Goal: Contribute content: Contribute content

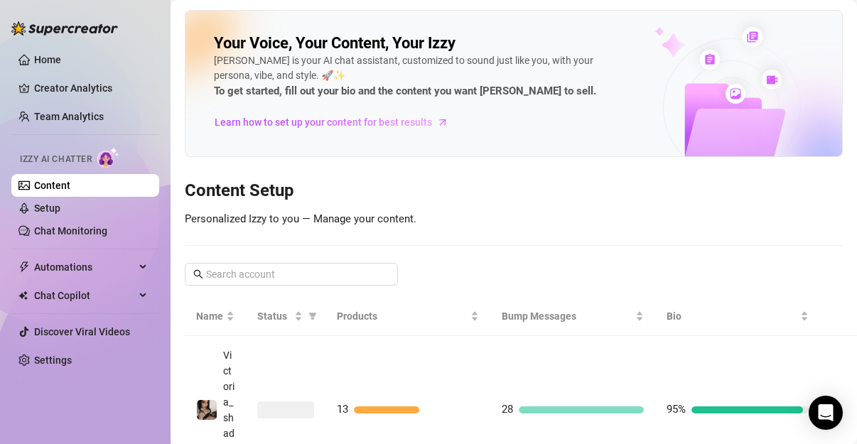
click at [814, 135] on div at bounding box center [828, 172] width 28 height 85
click at [90, 326] on link "Discover Viral Videos" at bounding box center [82, 331] width 96 height 11
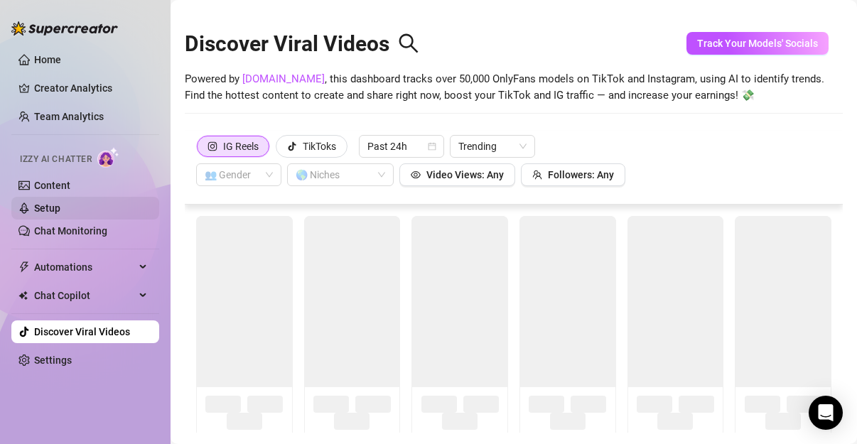
click at [60, 214] on link "Setup" at bounding box center [47, 208] width 26 height 11
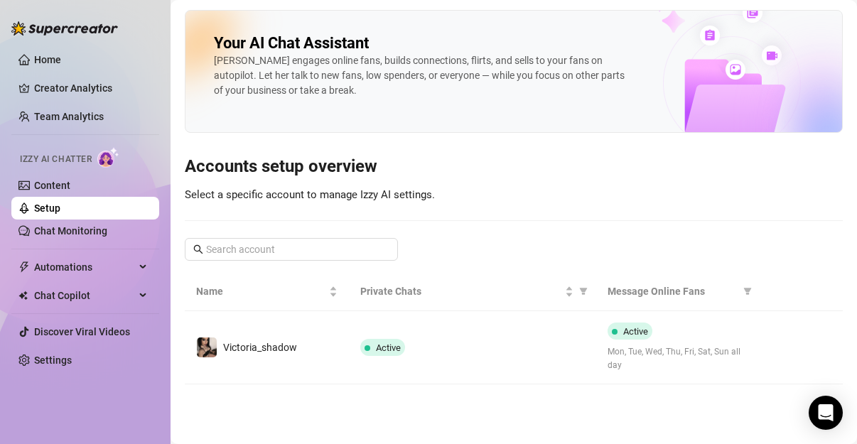
click at [60, 214] on link "Setup" at bounding box center [47, 208] width 26 height 11
click at [70, 225] on link "Chat Monitoring" at bounding box center [70, 230] width 73 height 11
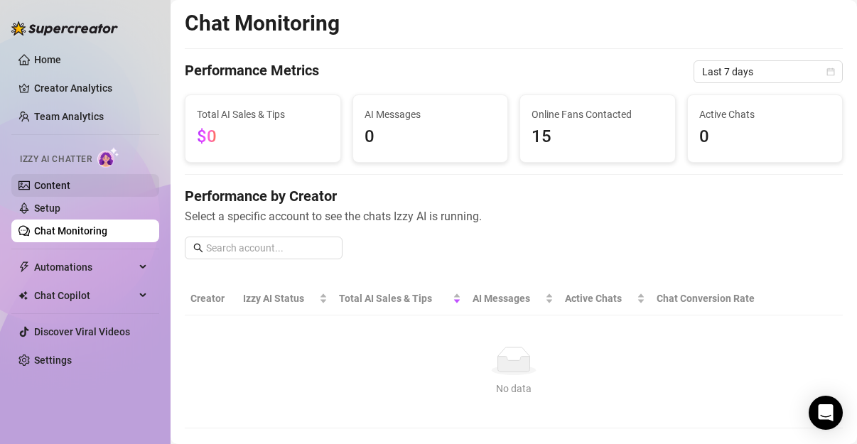
click at [70, 185] on link "Content" at bounding box center [52, 185] width 36 height 11
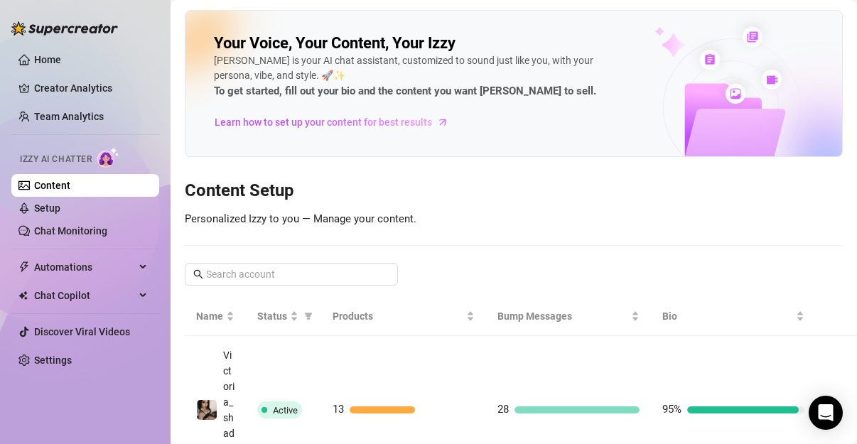
click at [844, 223] on main "Your Voice, Your Content, Your [PERSON_NAME] is your AI chat assistant, customi…" at bounding box center [514, 263] width 686 height 527
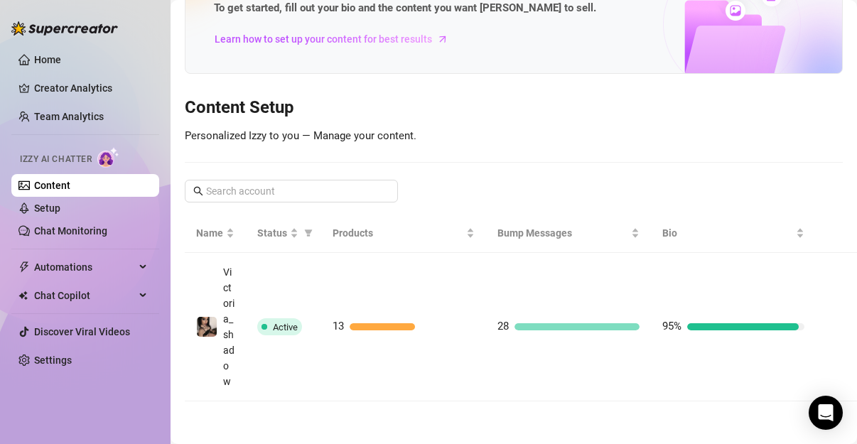
scroll to position [119, 0]
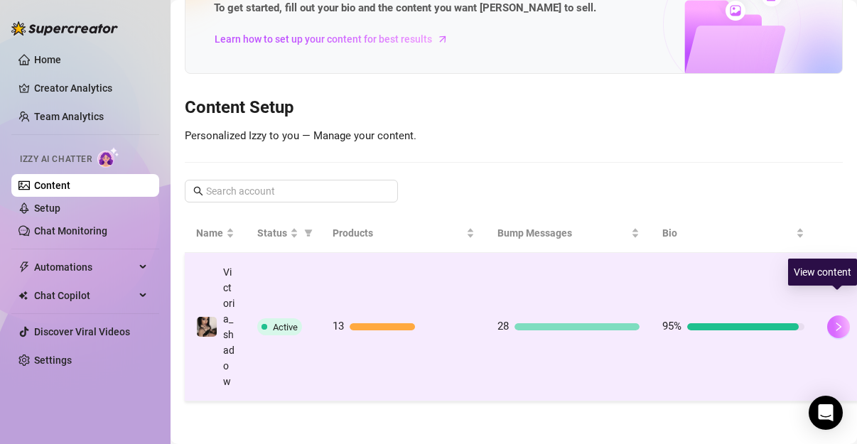
click at [839, 316] on button "button" at bounding box center [838, 327] width 23 height 23
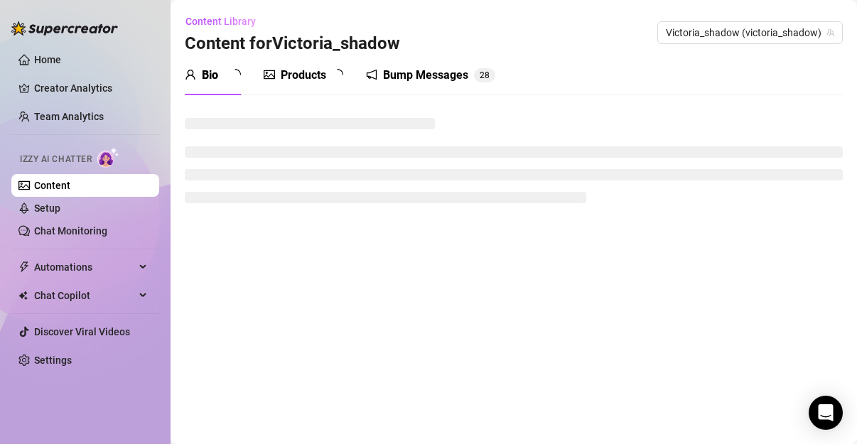
click at [839, 298] on main "Content Library Content for Victoria_shadow Victoria_shadow (victoria_shadow) B…" at bounding box center [514, 222] width 686 height 444
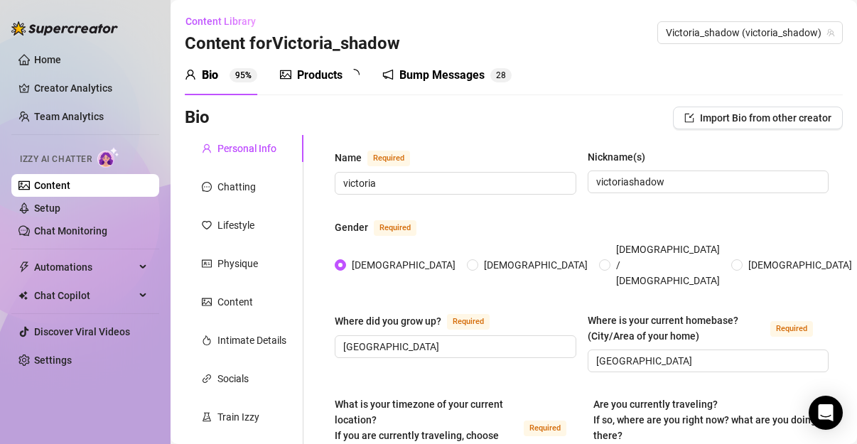
radio input "true"
type input "[DATE]"
click at [58, 264] on span "Automations" at bounding box center [84, 267] width 101 height 23
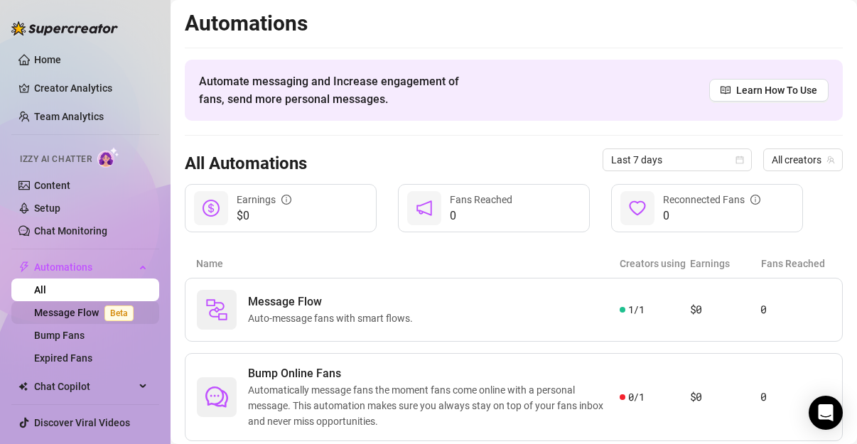
click at [55, 311] on link "Message Flow Beta" at bounding box center [86, 312] width 105 height 11
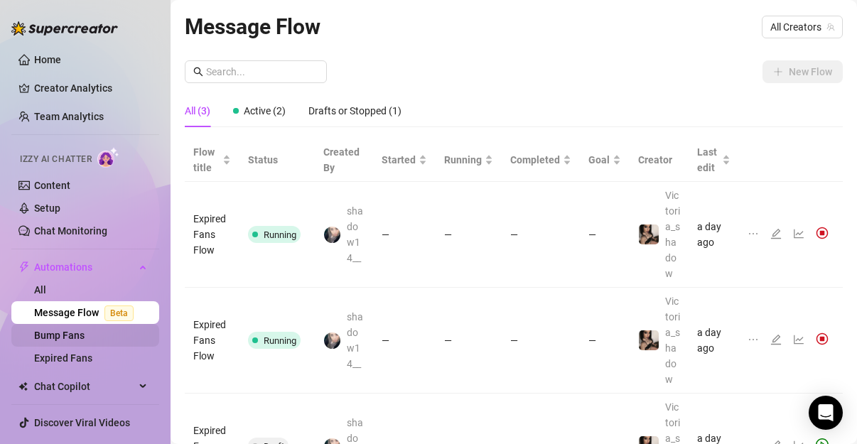
click at [50, 340] on link "Bump Fans" at bounding box center [59, 335] width 50 height 11
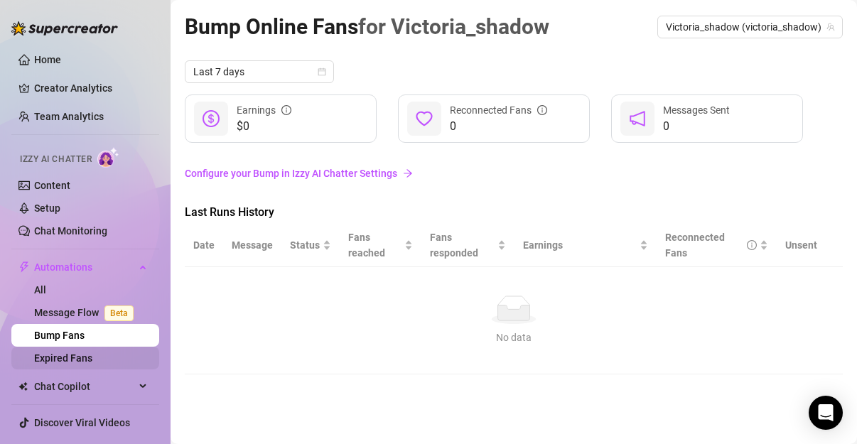
click at [39, 355] on link "Expired Fans" at bounding box center [63, 357] width 58 height 11
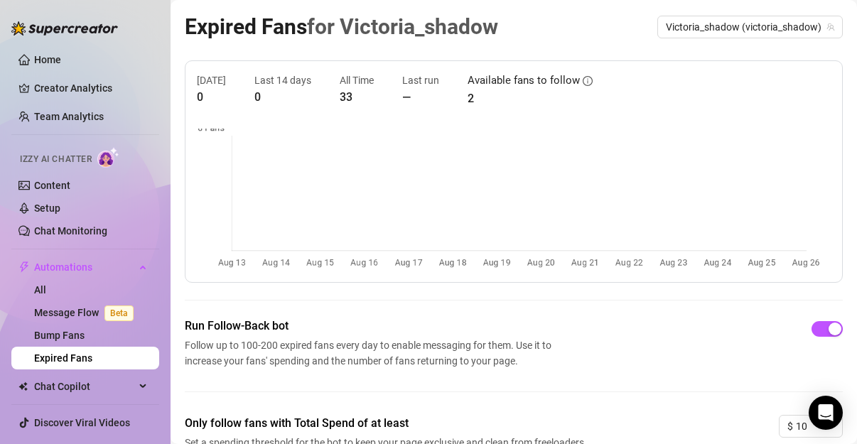
click at [43, 364] on link "Expired Fans" at bounding box center [63, 357] width 58 height 11
click at [62, 387] on span "Chat Copilot" at bounding box center [84, 386] width 101 height 23
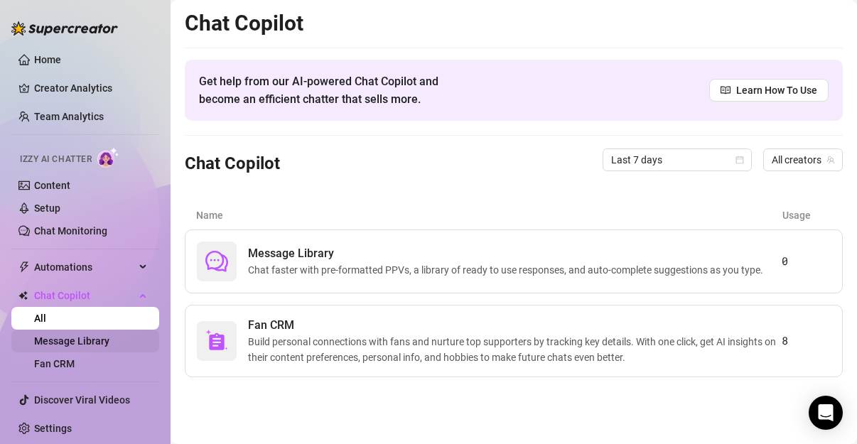
click at [106, 347] on link "Message Library" at bounding box center [71, 340] width 75 height 11
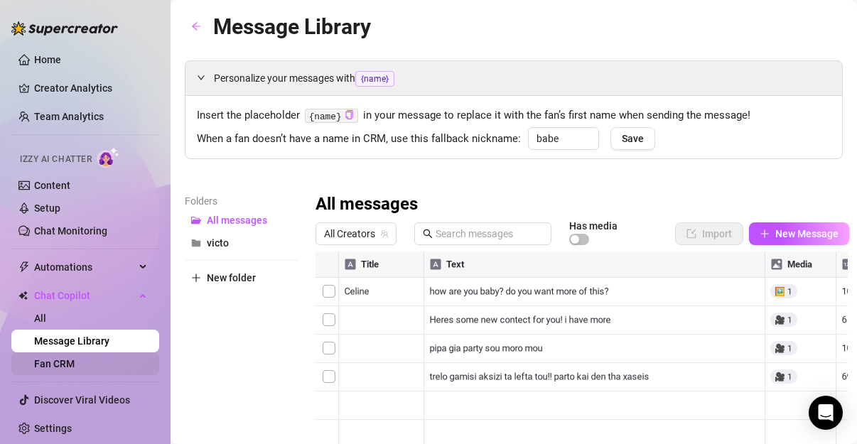
click at [75, 362] on link "Fan CRM" at bounding box center [54, 363] width 41 height 11
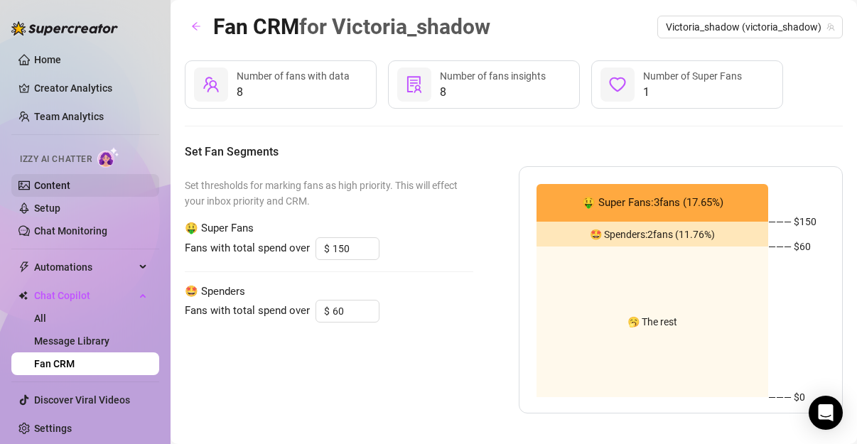
click at [70, 187] on link "Content" at bounding box center [52, 185] width 36 height 11
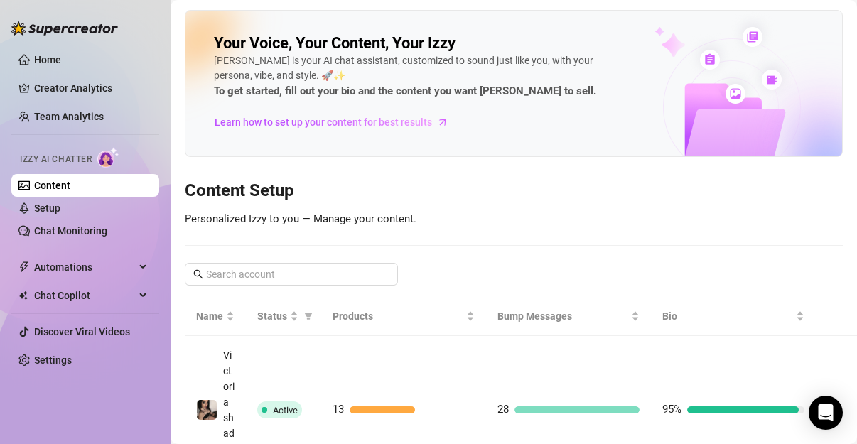
click at [70, 187] on link "Content" at bounding box center [52, 185] width 36 height 11
click at [75, 90] on link "Creator Analytics" at bounding box center [91, 88] width 114 height 23
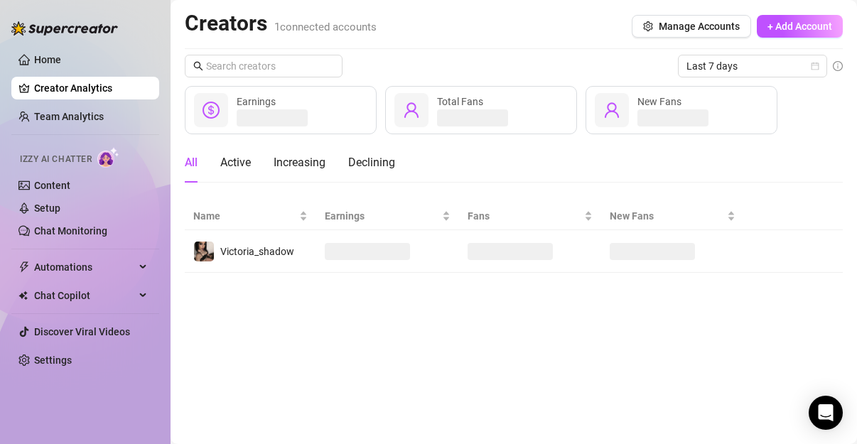
click at [80, 99] on link "Creator Analytics" at bounding box center [91, 88] width 114 height 23
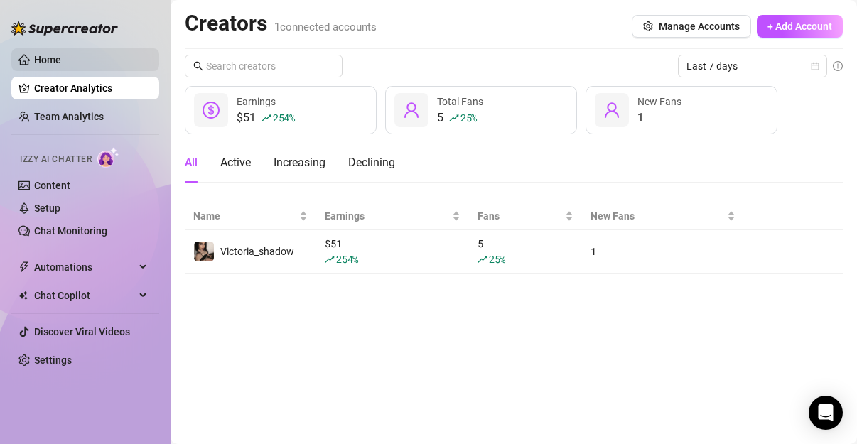
click at [61, 58] on link "Home" at bounding box center [47, 59] width 27 height 11
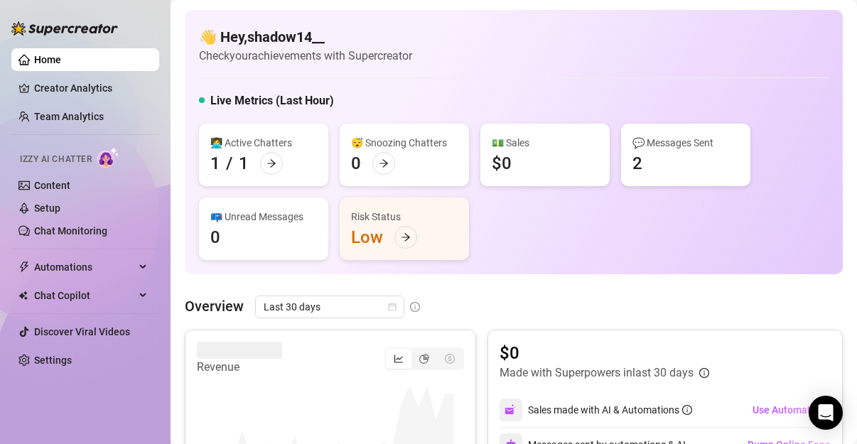
drag, startPoint x: 386, startPoint y: 97, endPoint x: 366, endPoint y: 106, distance: 21.9
click at [366, 106] on div "Live Metrics (Last Hour)" at bounding box center [514, 103] width 630 height 23
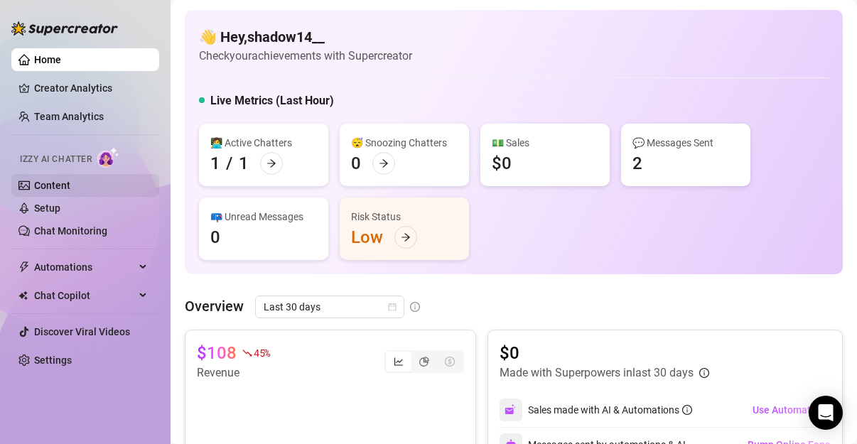
click at [70, 180] on link "Content" at bounding box center [52, 185] width 36 height 11
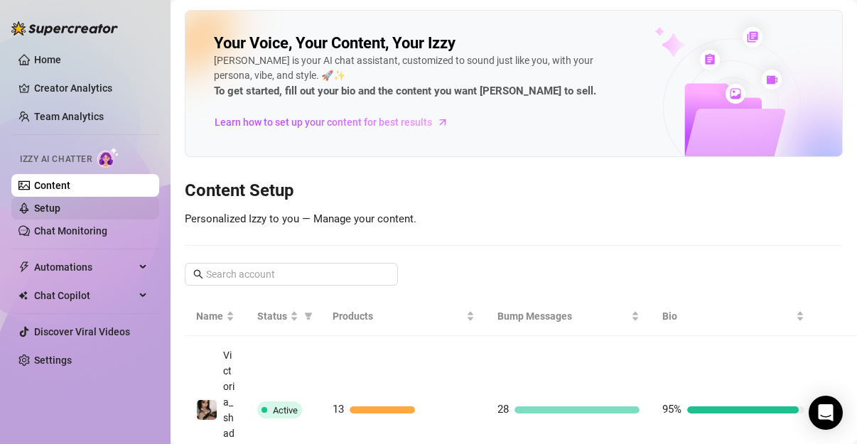
click at [50, 212] on link "Setup" at bounding box center [47, 208] width 26 height 11
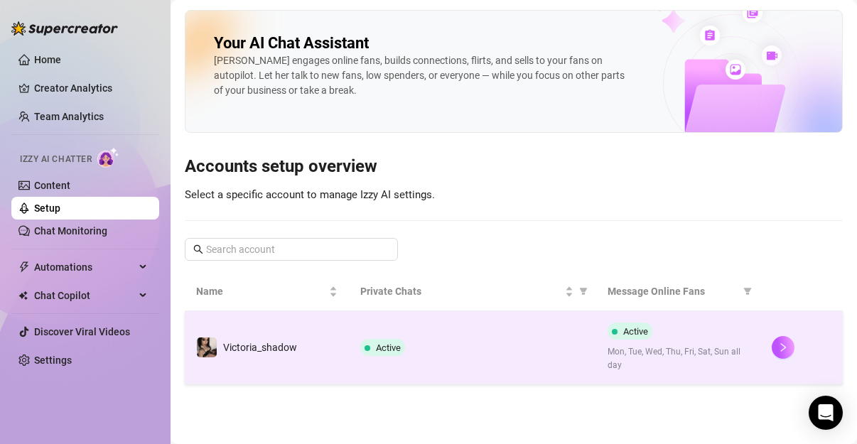
click at [367, 341] on span at bounding box center [368, 347] width 6 height 17
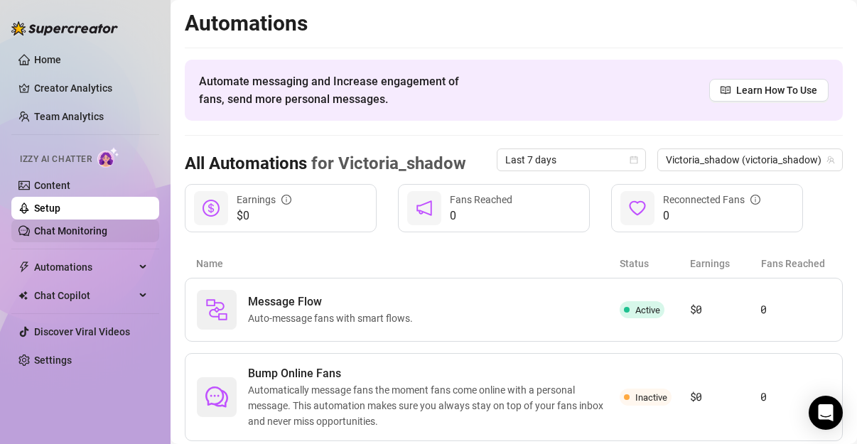
click at [76, 227] on link "Chat Monitoring" at bounding box center [70, 230] width 73 height 11
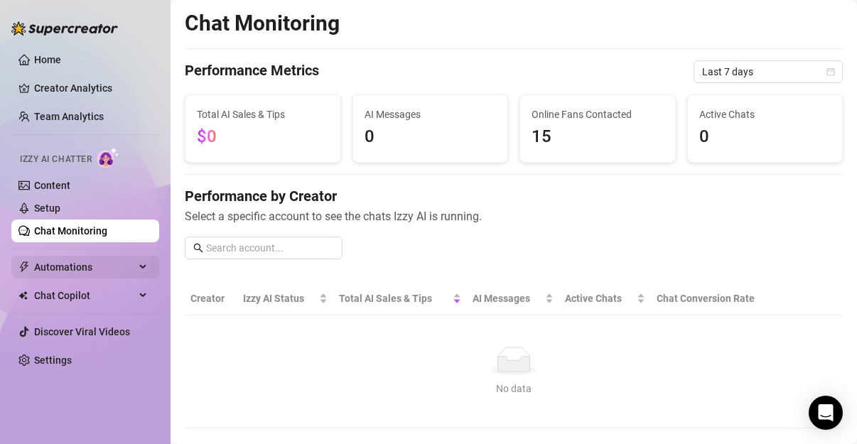
click at [58, 269] on span "Automations" at bounding box center [84, 267] width 101 height 23
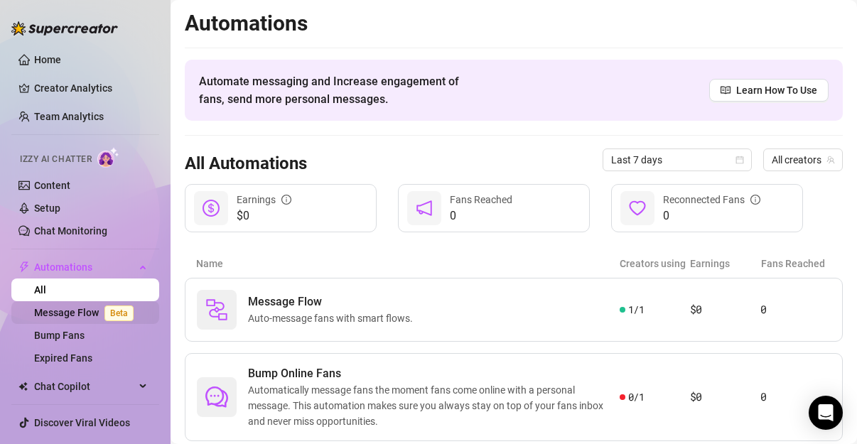
click at [76, 318] on link "Message Flow Beta" at bounding box center [86, 312] width 105 height 11
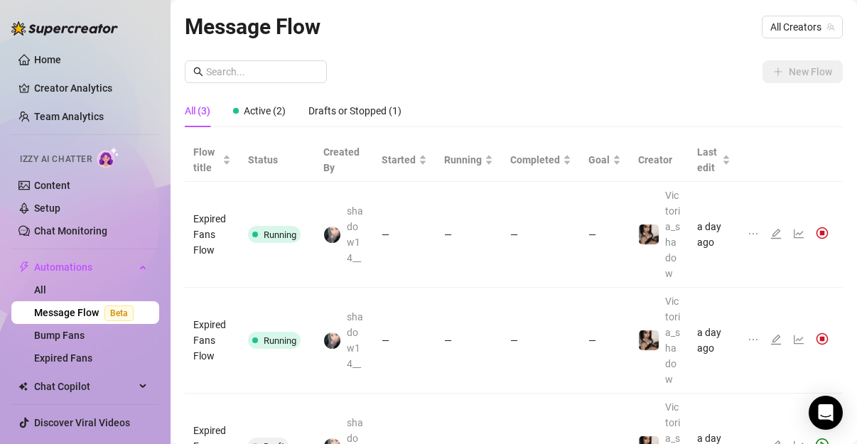
click at [312, 271] on td "Running" at bounding box center [276, 235] width 75 height 106
click at [297, 243] on span "Running" at bounding box center [274, 234] width 53 height 17
click at [816, 239] on img at bounding box center [822, 233] width 13 height 13
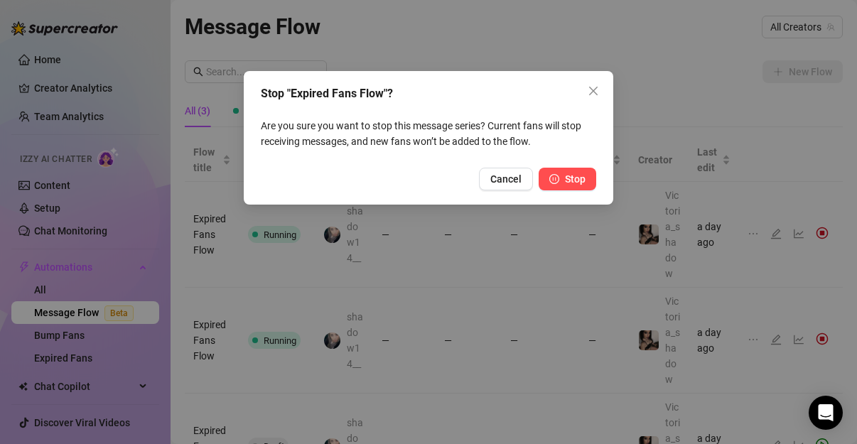
click at [573, 179] on span "Stop" at bounding box center [575, 178] width 21 height 11
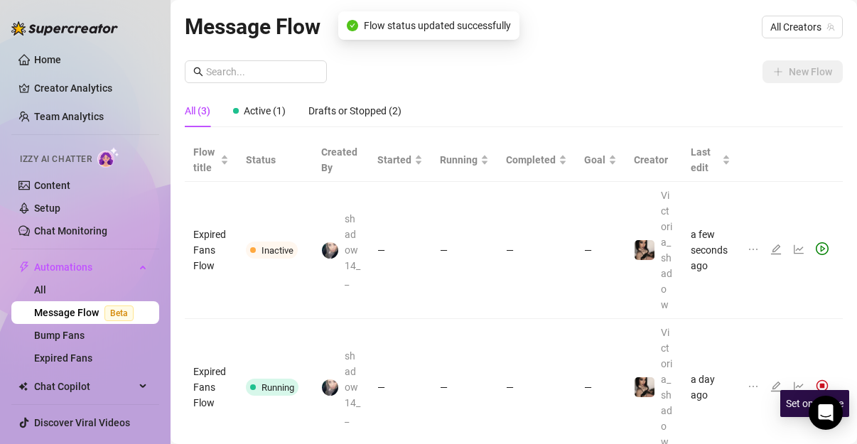
click at [816, 392] on img at bounding box center [822, 385] width 13 height 13
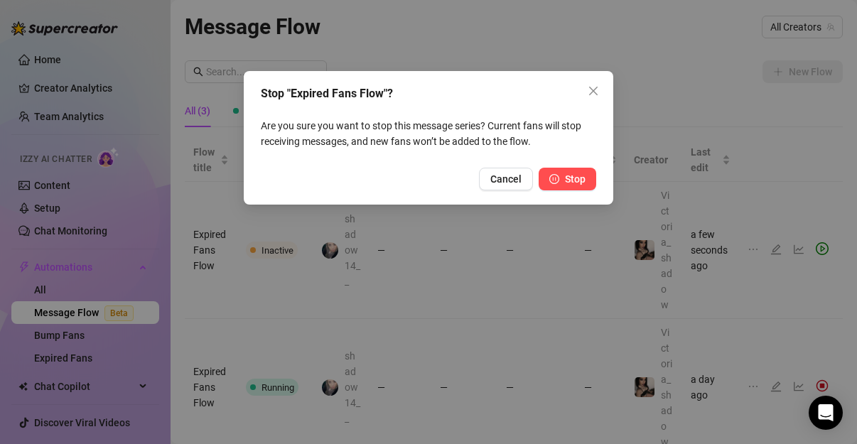
click at [573, 176] on span "Stop" at bounding box center [575, 178] width 21 height 11
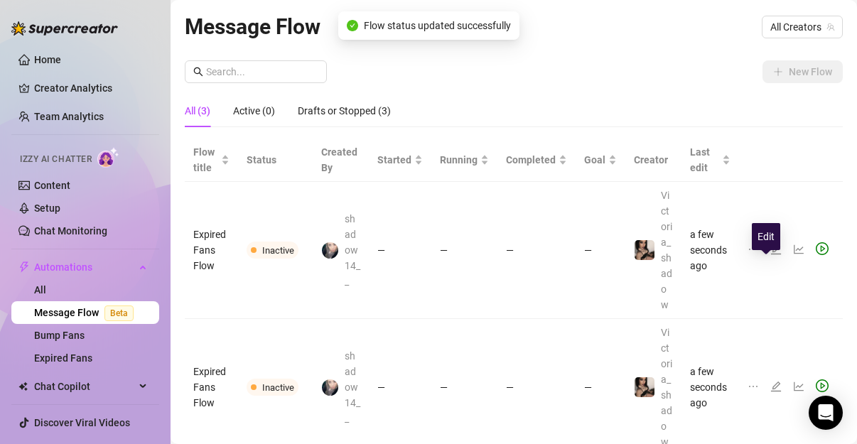
click at [770, 255] on icon "edit" at bounding box center [775, 249] width 11 height 11
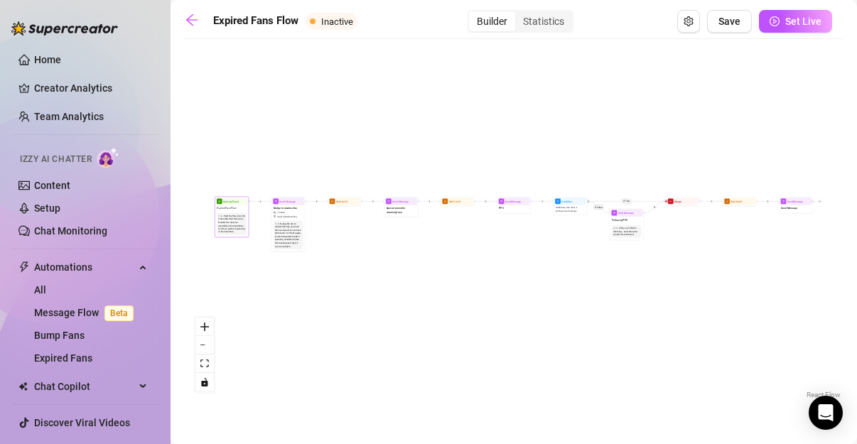
click at [225, 224] on div "Start the flow when the Follow-Back bot follows an Expired Fan. Get your expire…" at bounding box center [231, 224] width 27 height 19
click at [55, 341] on link "Bump Fans" at bounding box center [59, 335] width 50 height 11
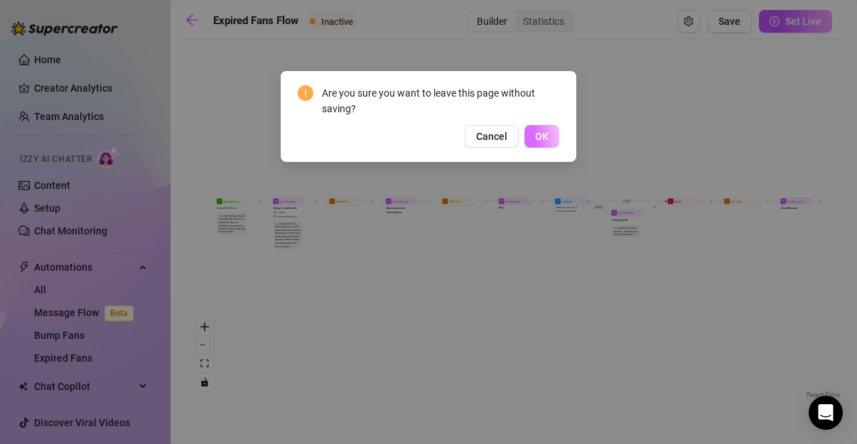
click at [528, 138] on button "OK" at bounding box center [541, 136] width 35 height 23
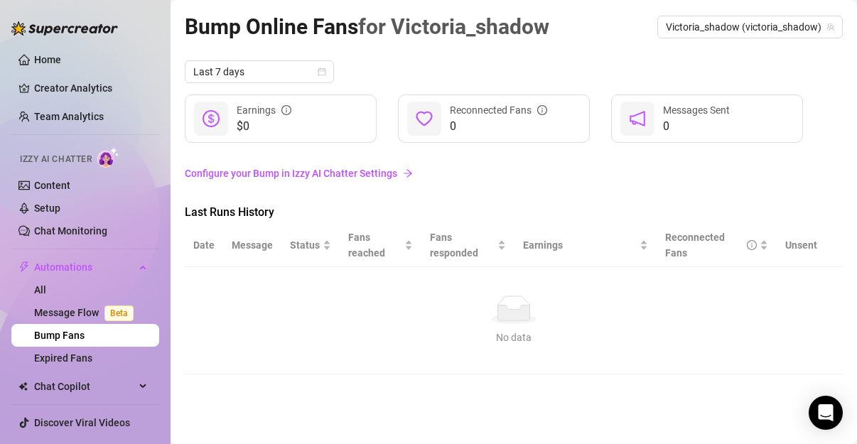
click at [46, 341] on link "Bump Fans" at bounding box center [59, 335] width 50 height 11
click at [60, 307] on link "Message Flow Beta" at bounding box center [86, 312] width 105 height 11
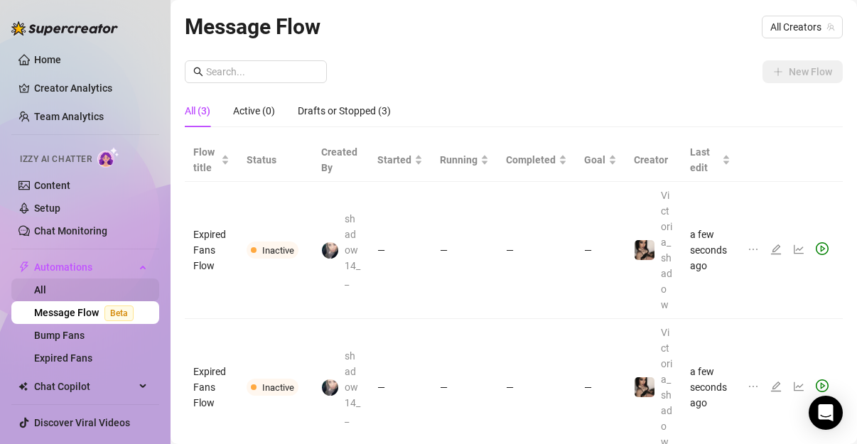
click at [46, 295] on link "All" at bounding box center [40, 289] width 12 height 11
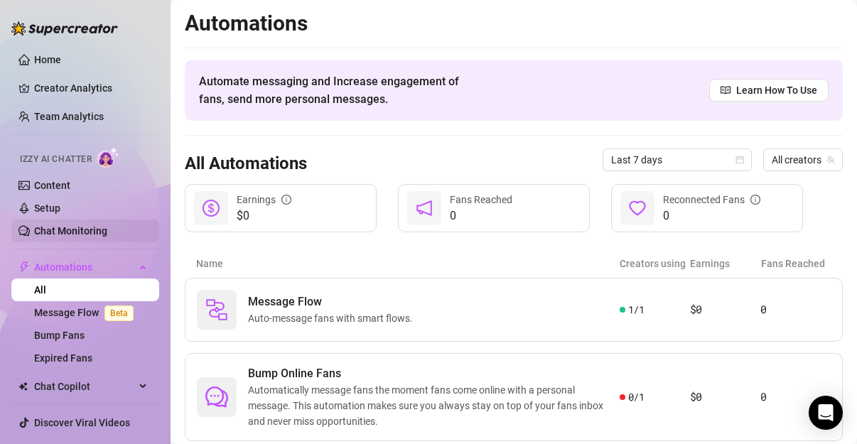
click at [77, 229] on link "Chat Monitoring" at bounding box center [70, 230] width 73 height 11
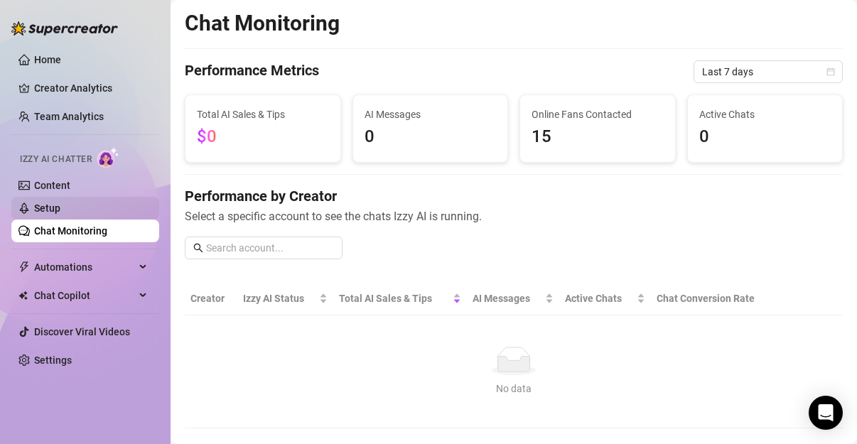
click at [60, 203] on link "Setup" at bounding box center [47, 208] width 26 height 11
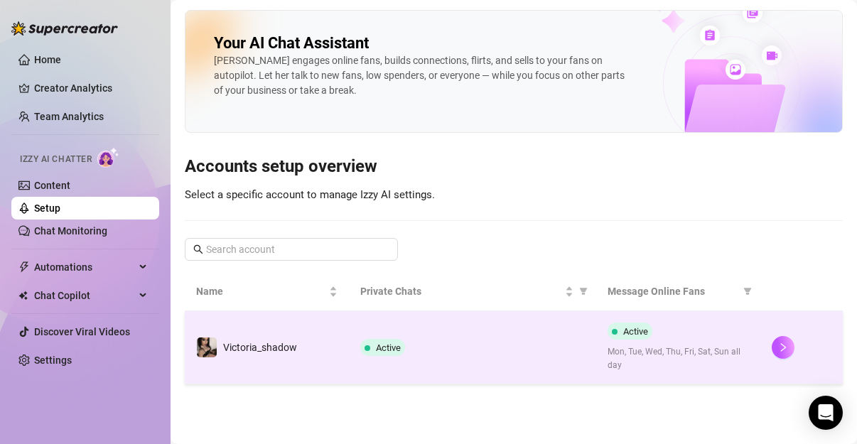
click at [380, 348] on span "Active" at bounding box center [388, 348] width 25 height 11
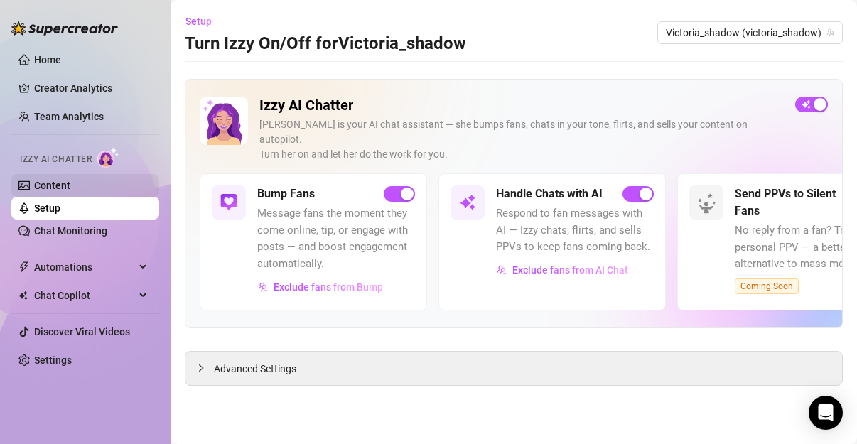
click at [70, 188] on link "Content" at bounding box center [52, 185] width 36 height 11
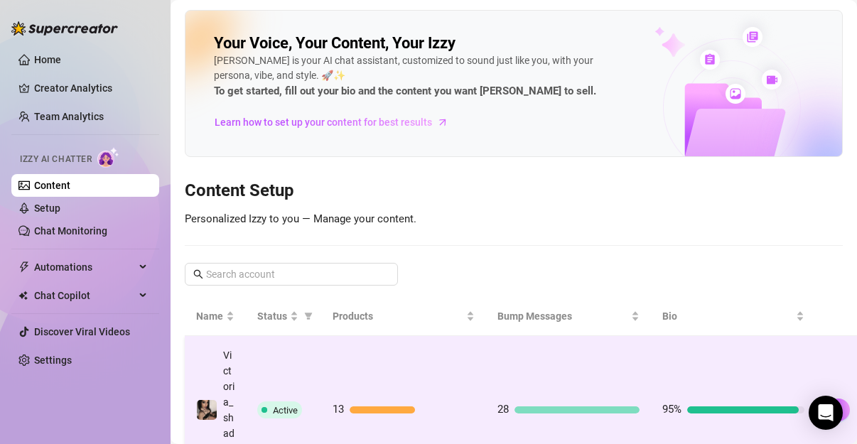
click at [338, 404] on td "13" at bounding box center [403, 410] width 165 height 149
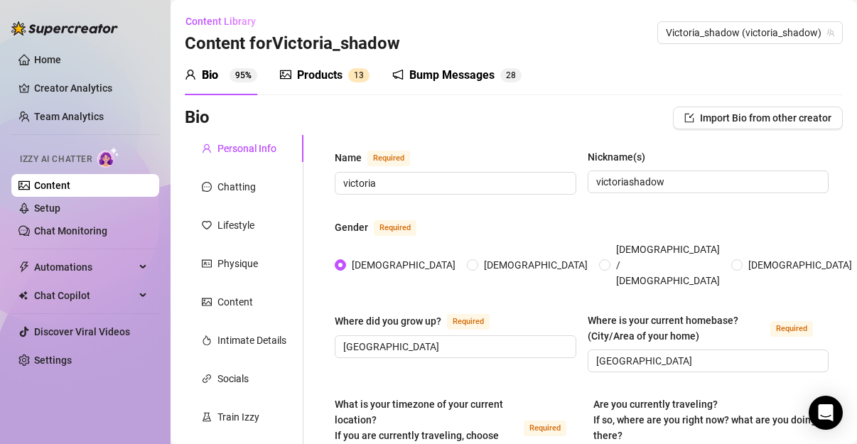
click at [424, 80] on div "Bump Messages" at bounding box center [451, 75] width 85 height 17
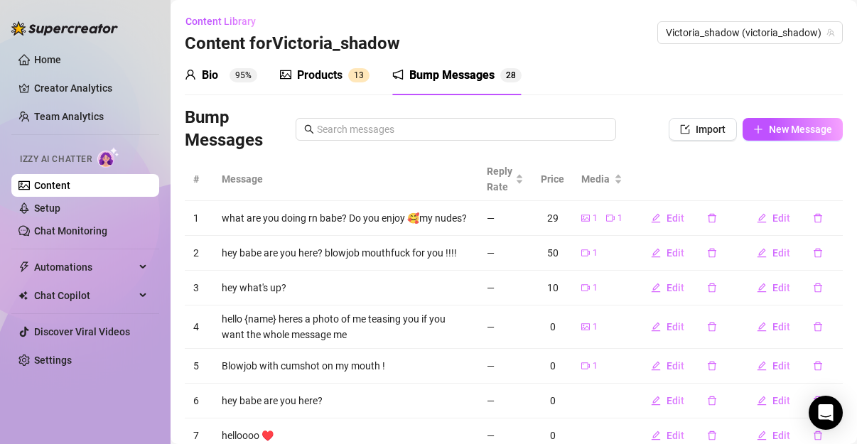
click at [320, 80] on div "Products" at bounding box center [319, 75] width 45 height 17
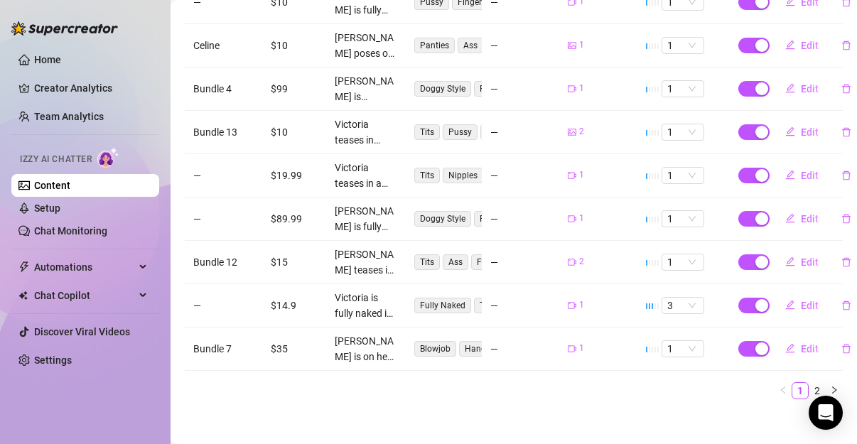
scroll to position [368, 0]
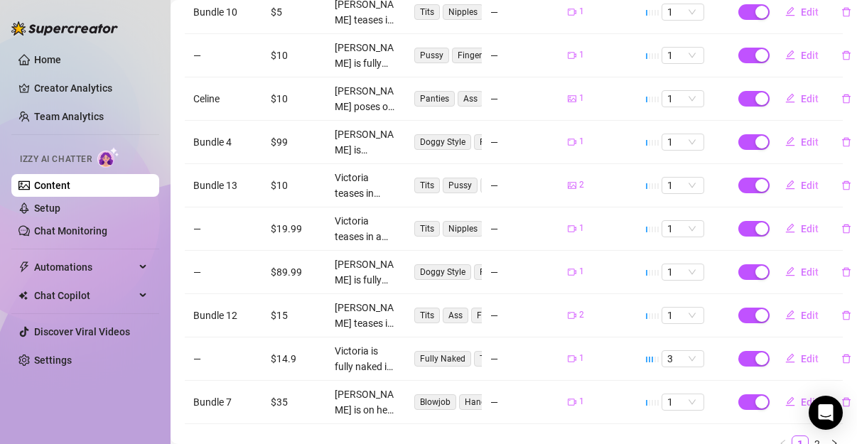
click at [824, 251] on td "Edit" at bounding box center [803, 272] width 77 height 43
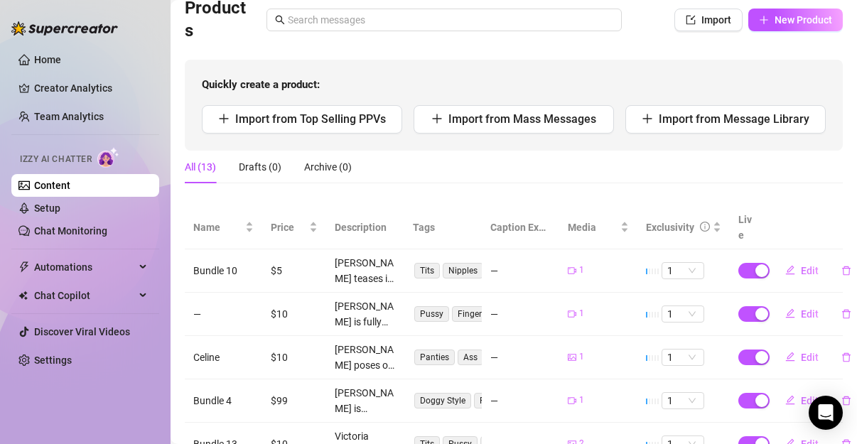
scroll to position [99, 0]
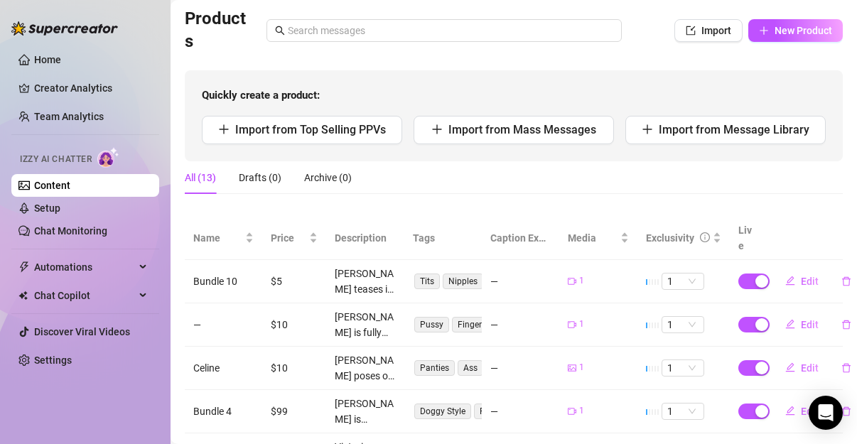
click at [68, 183] on link "Content" at bounding box center [52, 185] width 36 height 11
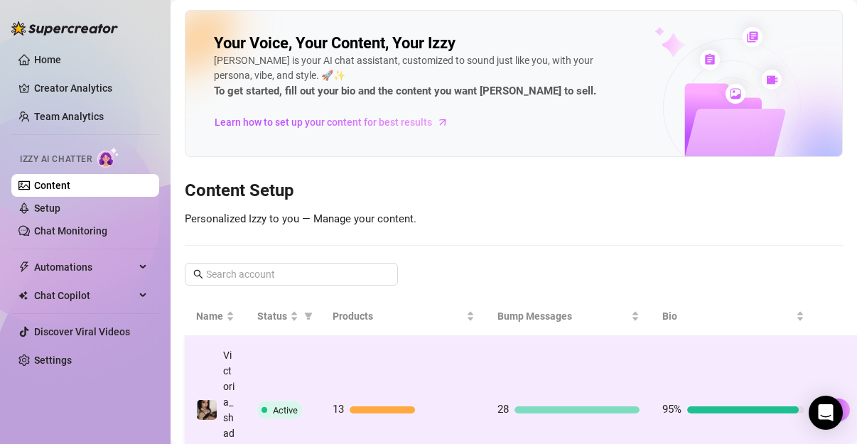
click at [379, 350] on td "13" at bounding box center [403, 410] width 165 height 149
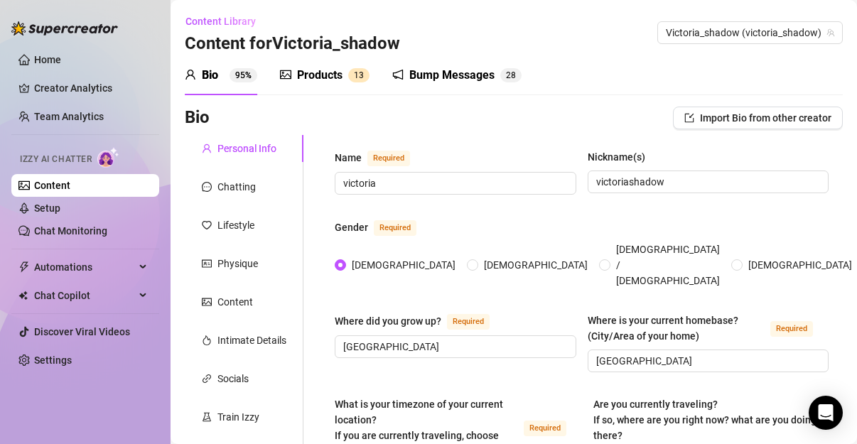
click at [420, 82] on div "Bump Messages" at bounding box center [451, 75] width 85 height 17
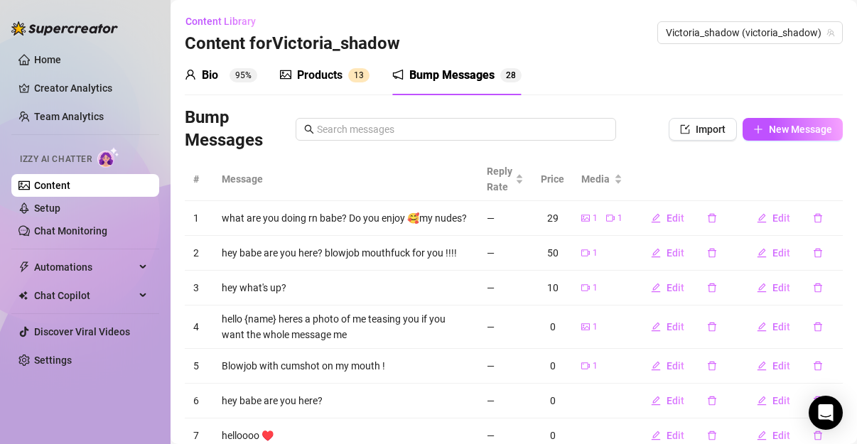
click at [340, 63] on div "Products 1 3" at bounding box center [325, 75] width 90 height 40
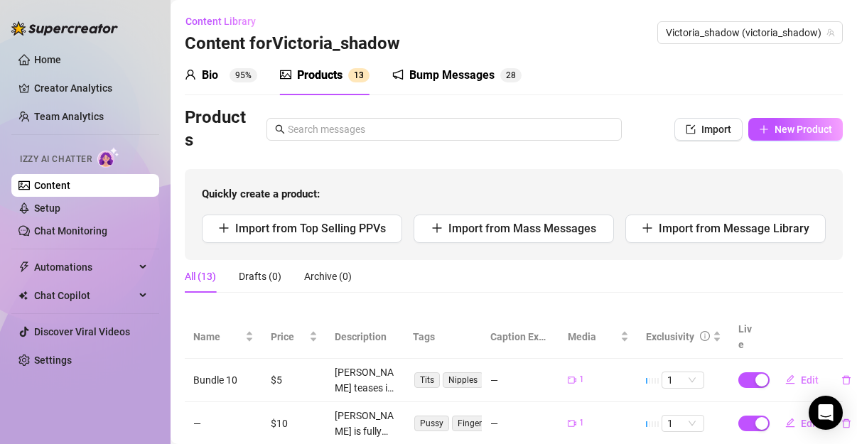
click at [339, 64] on div "Products 1 3" at bounding box center [325, 75] width 90 height 40
click at [58, 118] on link "Team Analytics" at bounding box center [69, 116] width 70 height 11
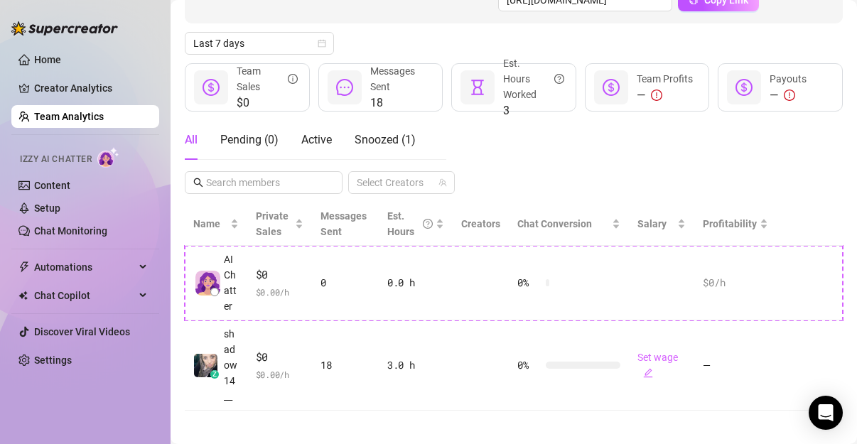
scroll to position [186, 0]
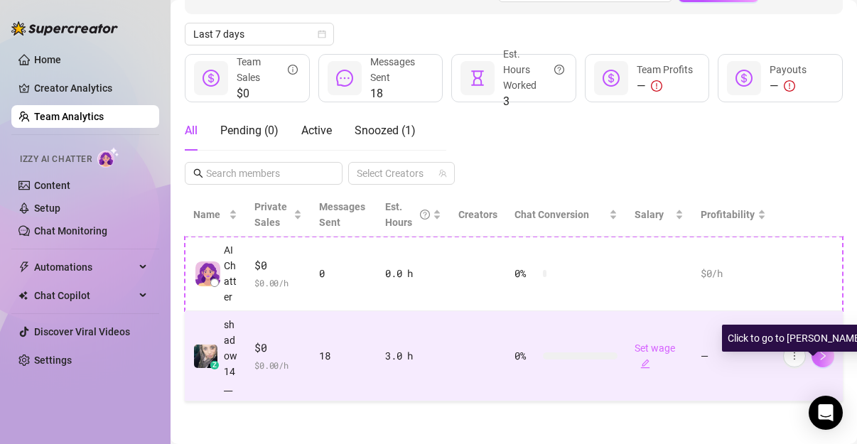
click at [818, 361] on icon "right" at bounding box center [823, 356] width 10 height 10
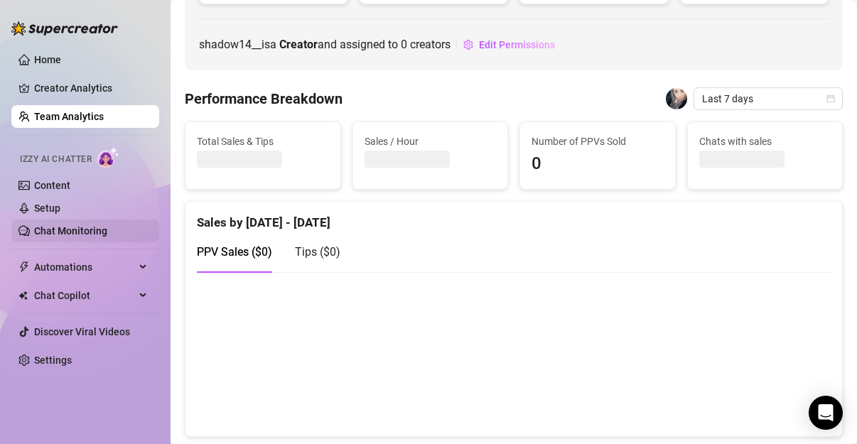
click at [53, 225] on link "Chat Monitoring" at bounding box center [70, 230] width 73 height 11
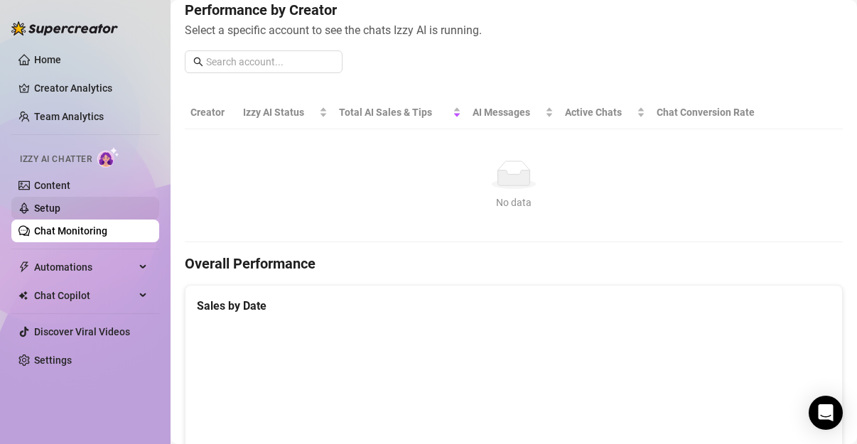
click at [50, 214] on link "Setup" at bounding box center [47, 208] width 26 height 11
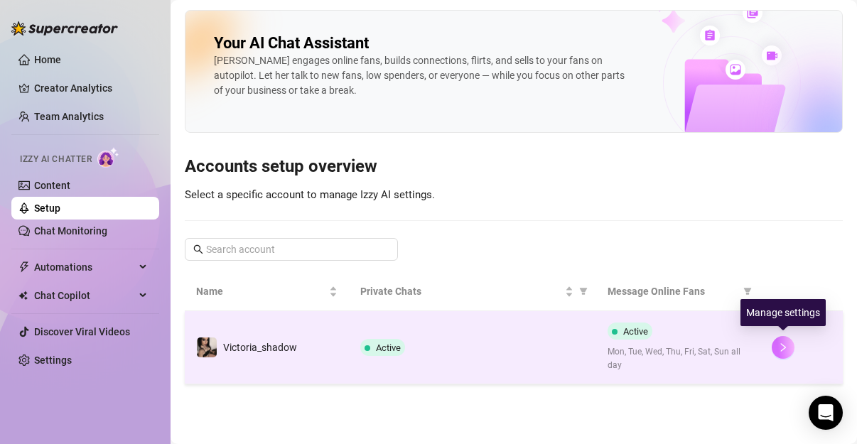
click at [778, 347] on icon "right" at bounding box center [783, 348] width 10 height 10
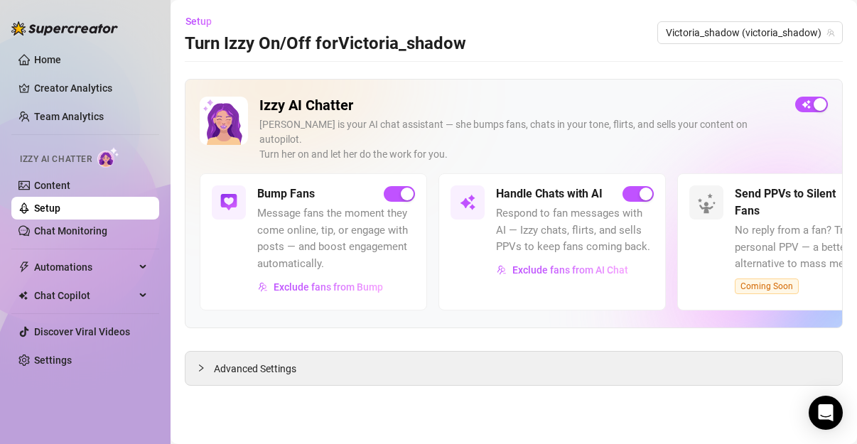
click at [60, 207] on link "Setup" at bounding box center [47, 208] width 26 height 11
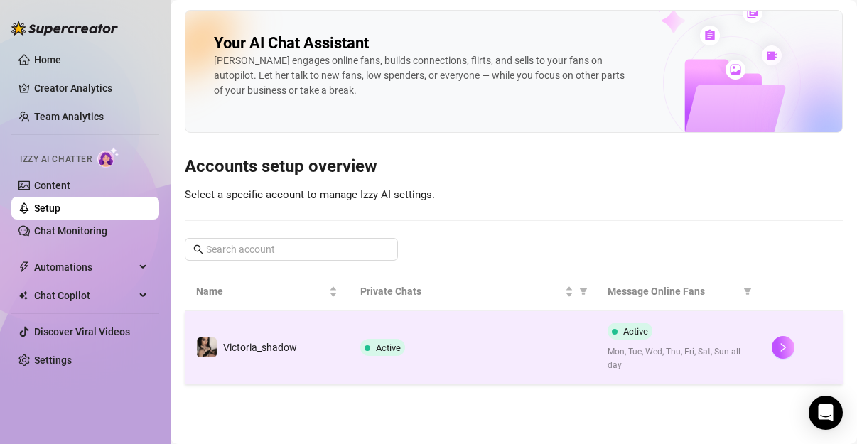
click at [620, 331] on span "Active" at bounding box center [630, 331] width 45 height 17
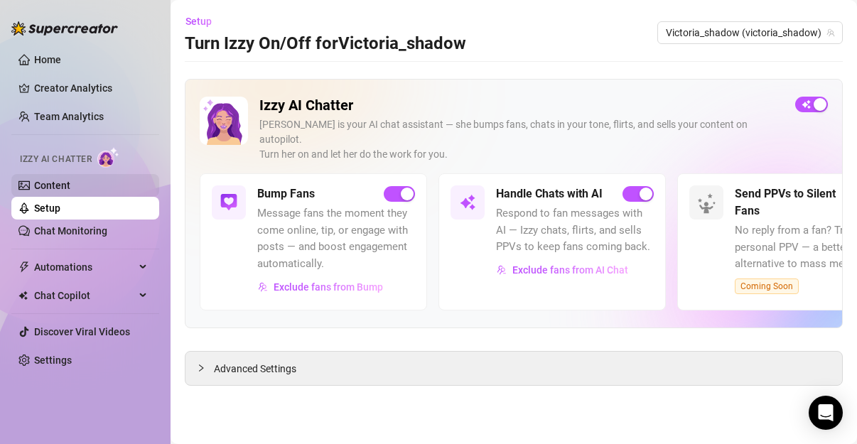
click at [56, 191] on link "Content" at bounding box center [52, 185] width 36 height 11
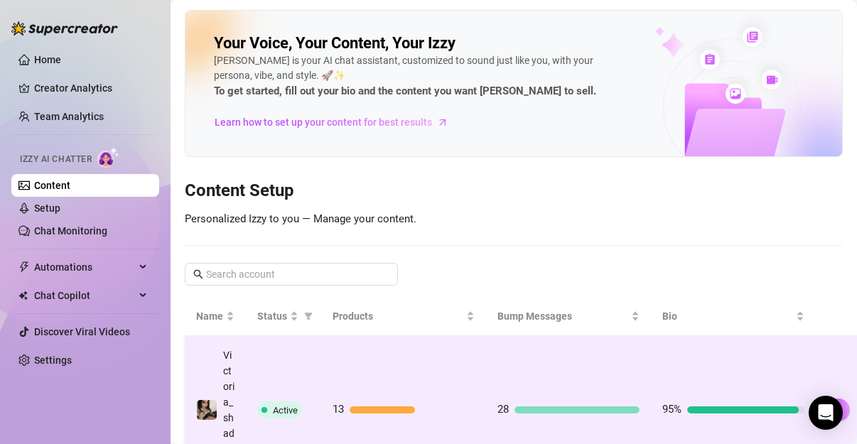
click at [276, 395] on td "Active" at bounding box center [283, 410] width 75 height 149
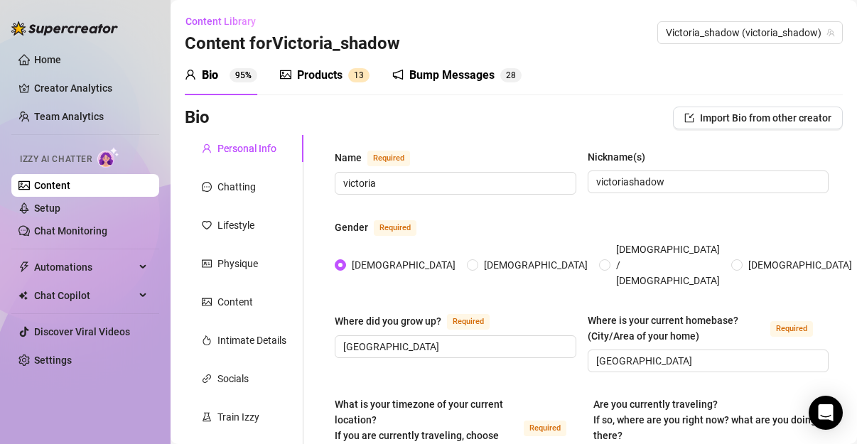
click at [419, 80] on div "Bump Messages" at bounding box center [451, 75] width 85 height 17
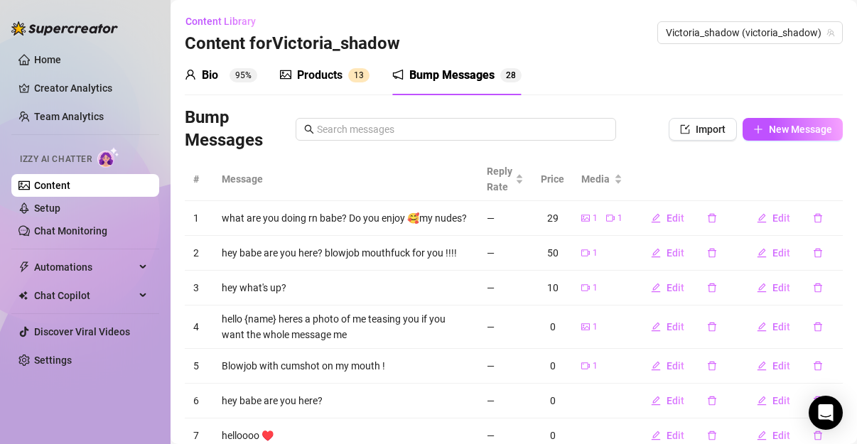
click at [843, 150] on main "Content Library Content for Victoria_shadow Victoria_shadow (victoria_shadow) B…" at bounding box center [514, 320] width 686 height 640
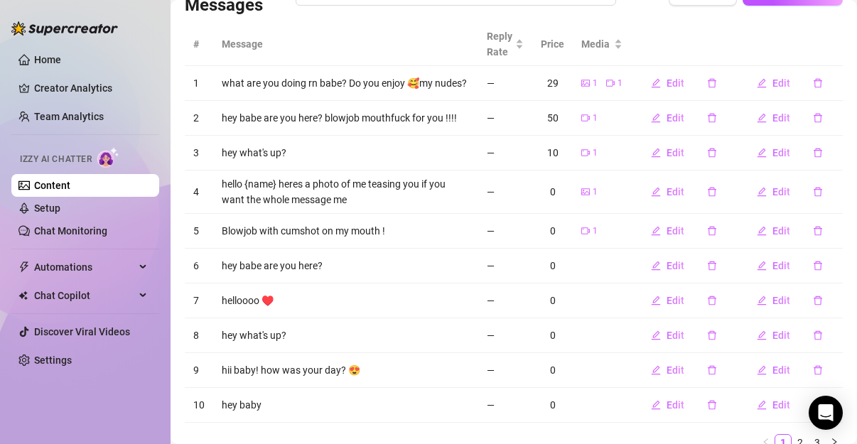
scroll to position [138, 0]
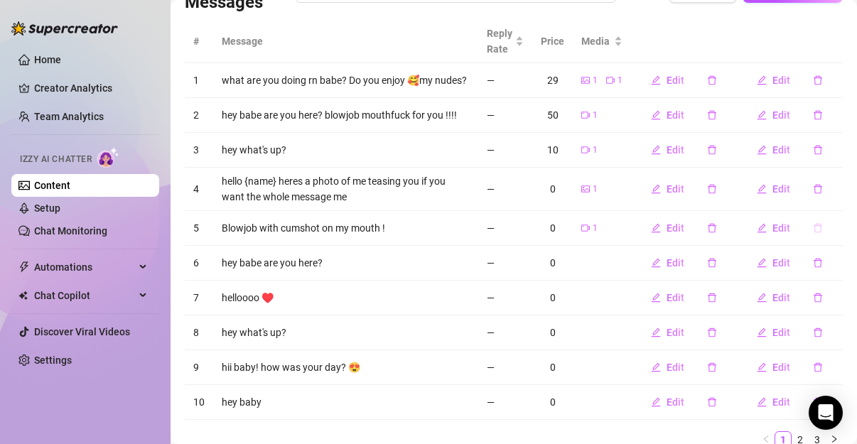
click at [813, 233] on icon "delete" at bounding box center [818, 228] width 10 height 10
click at [832, 193] on span "Yes" at bounding box center [832, 198] width 17 height 11
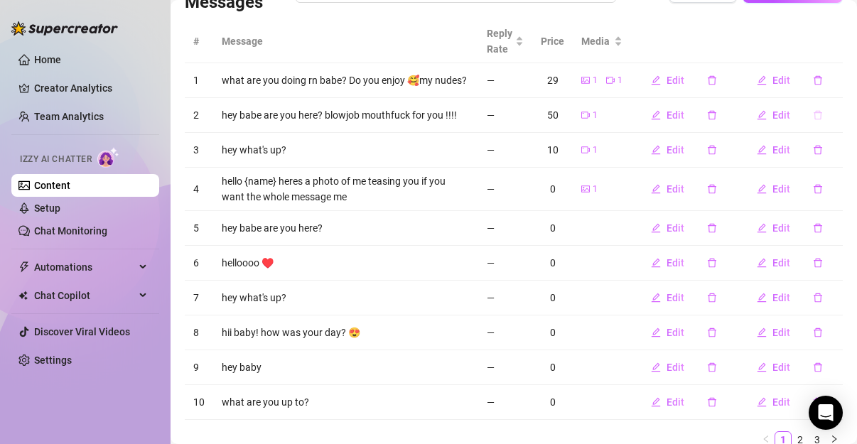
click at [814, 120] on icon "delete" at bounding box center [818, 115] width 9 height 9
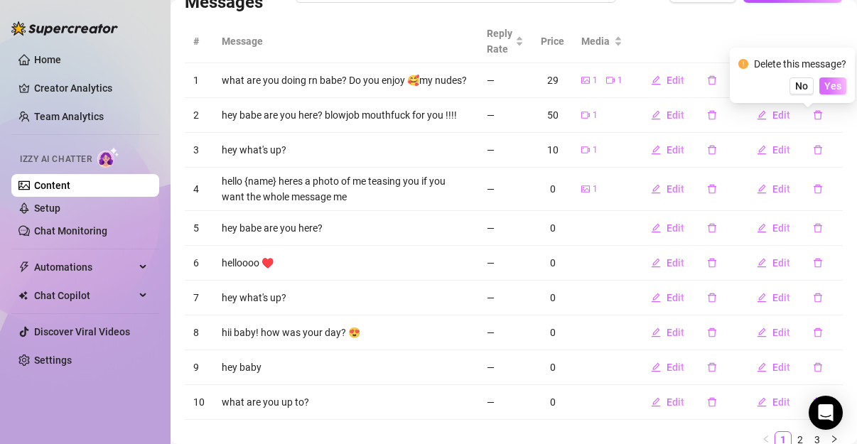
click at [832, 87] on span "Yes" at bounding box center [832, 85] width 17 height 11
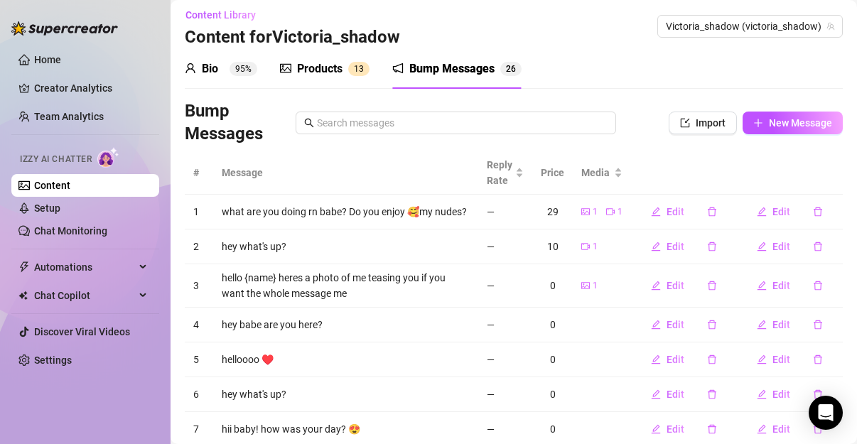
scroll to position [0, 0]
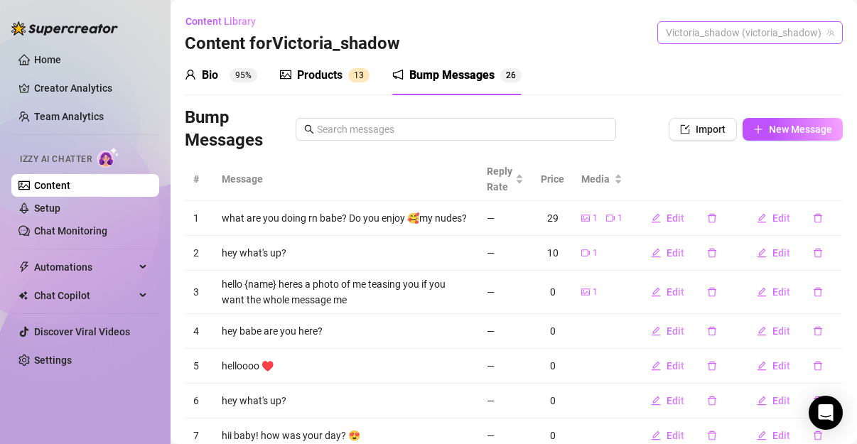
click at [783, 26] on span "Victoria_shadow (victoria_shadow)" at bounding box center [750, 32] width 168 height 21
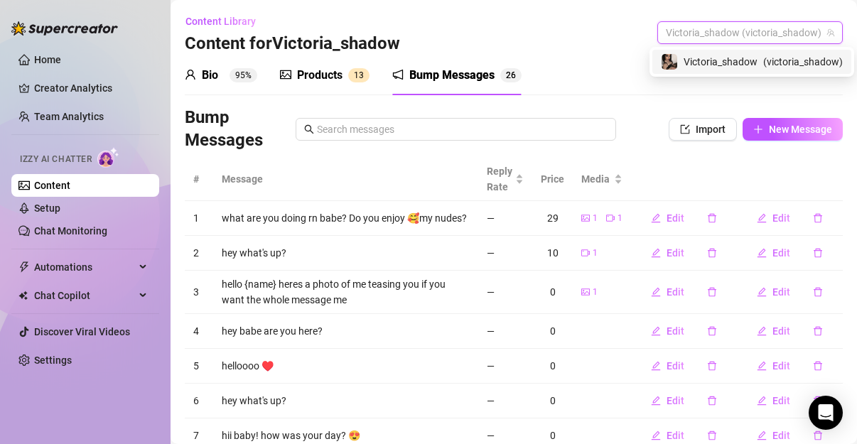
click at [704, 60] on span "Victoria_shadow" at bounding box center [721, 62] width 74 height 16
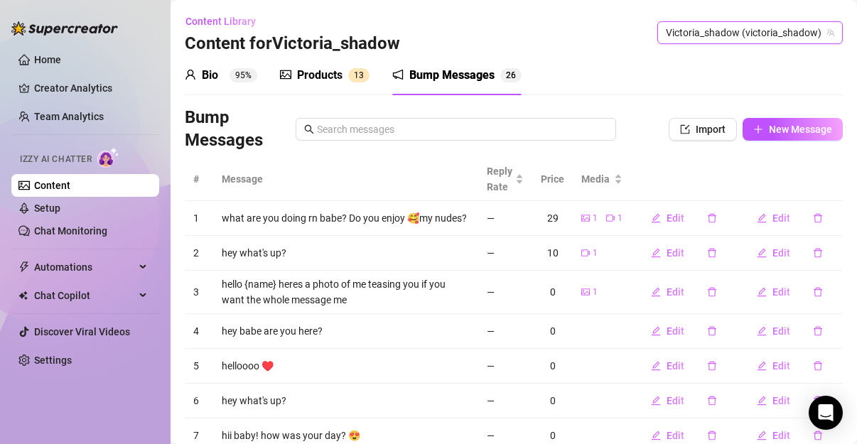
click at [775, 31] on span "Victoria_shadow (victoria_shadow)" at bounding box center [750, 32] width 168 height 21
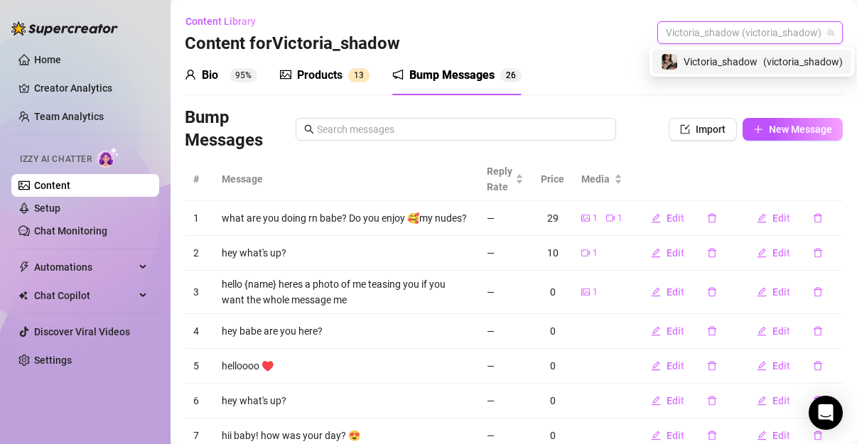
click at [723, 66] on span "Victoria_shadow" at bounding box center [721, 62] width 74 height 16
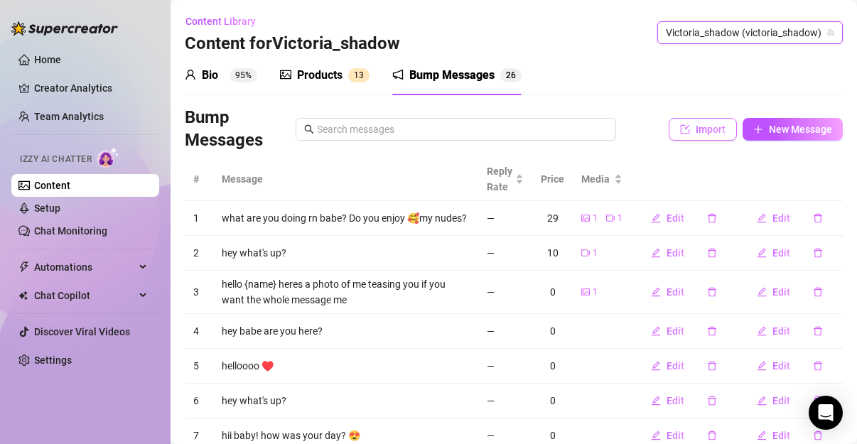
click at [683, 128] on button "Import" at bounding box center [703, 129] width 68 height 23
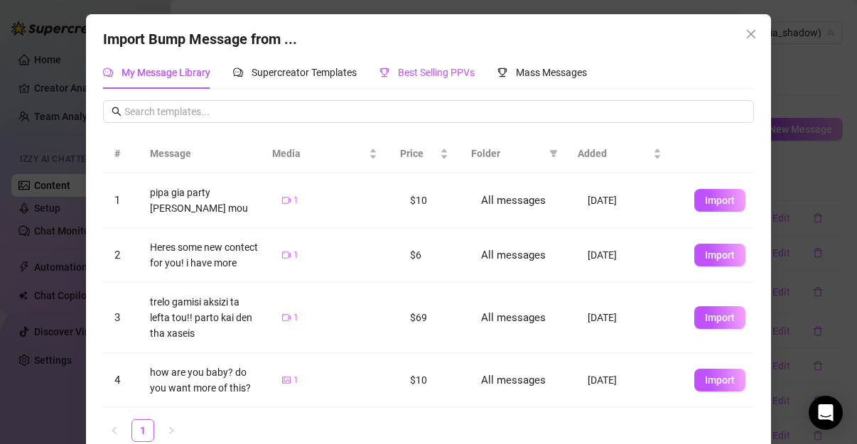
click at [379, 70] on icon "trophy" at bounding box center [384, 73] width 10 height 10
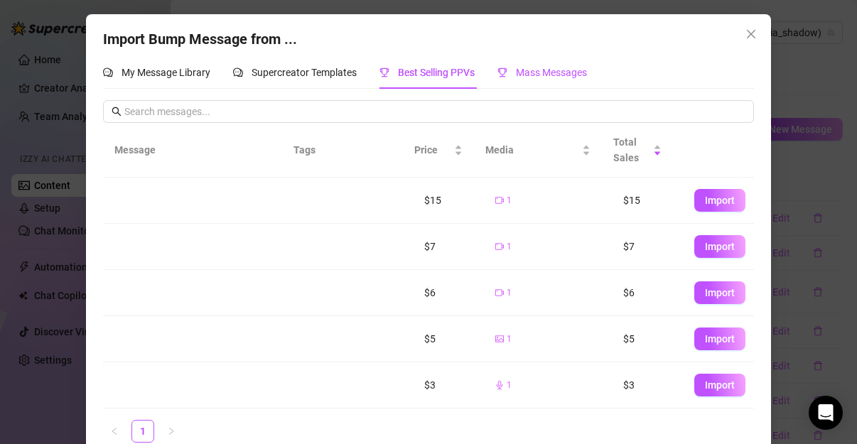
click at [520, 77] on span "Mass Messages" at bounding box center [551, 72] width 71 height 11
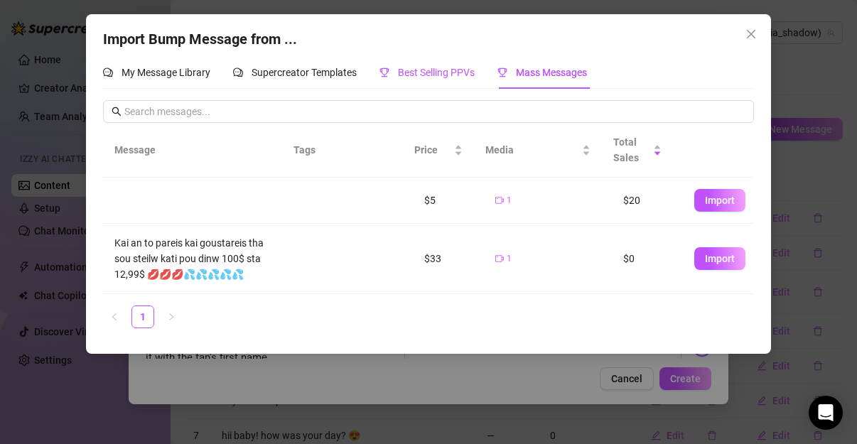
click at [454, 65] on div "Best Selling PPVs" at bounding box center [426, 73] width 95 height 16
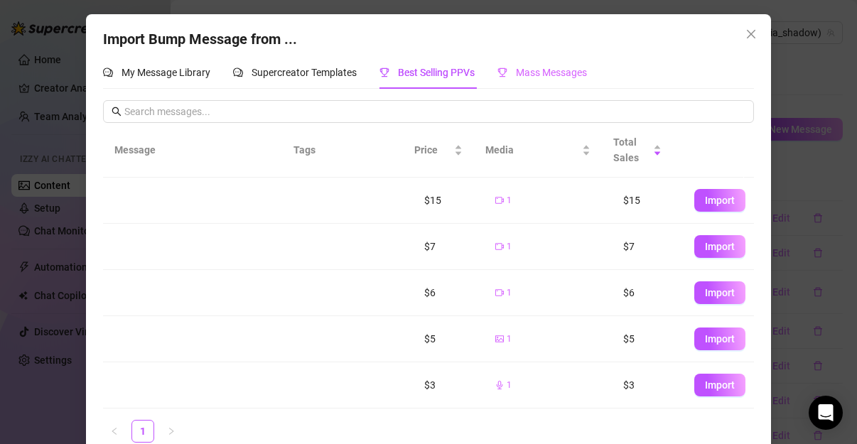
click at [545, 84] on div "Mass Messages" at bounding box center [542, 72] width 90 height 33
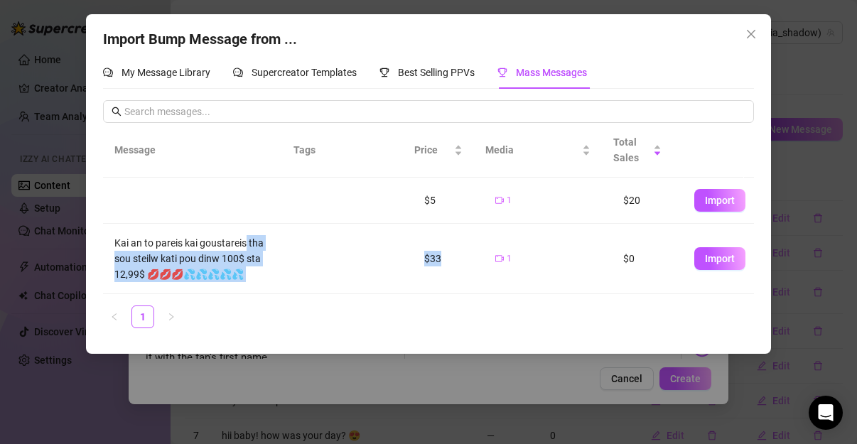
drag, startPoint x: 430, startPoint y: 261, endPoint x: 207, endPoint y: 234, distance: 224.7
click at [207, 234] on tr "Kai an to pareis kai goustareis tha sou steilw [PERSON_NAME] dinw 100$ sta 12,9…" at bounding box center [429, 259] width 652 height 70
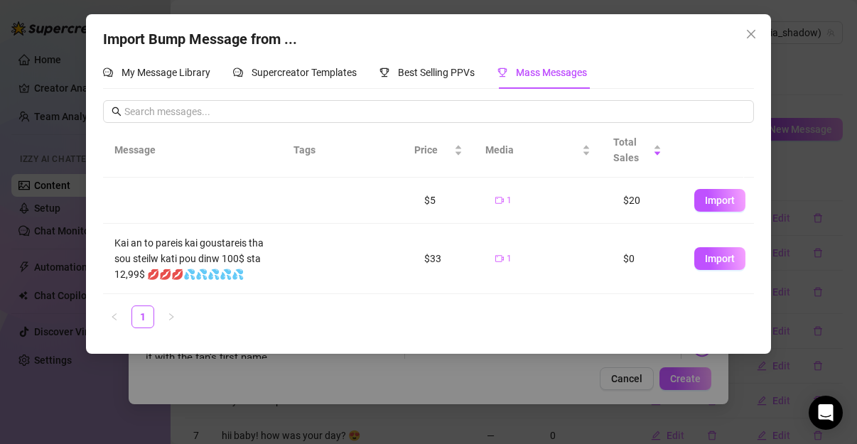
click at [148, 233] on td "Kai an to pareis kai goustareis tha sou steilw kati pou dinw 100$ sta 12,99$ 💋💋…" at bounding box center [198, 259] width 190 height 70
click at [495, 257] on icon "video-camera" at bounding box center [500, 259] width 10 height 10
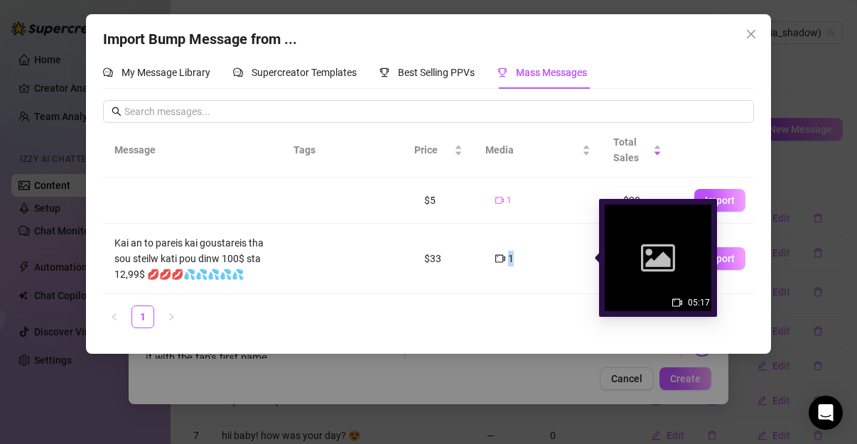
click at [495, 257] on icon "video-camera" at bounding box center [500, 259] width 10 height 10
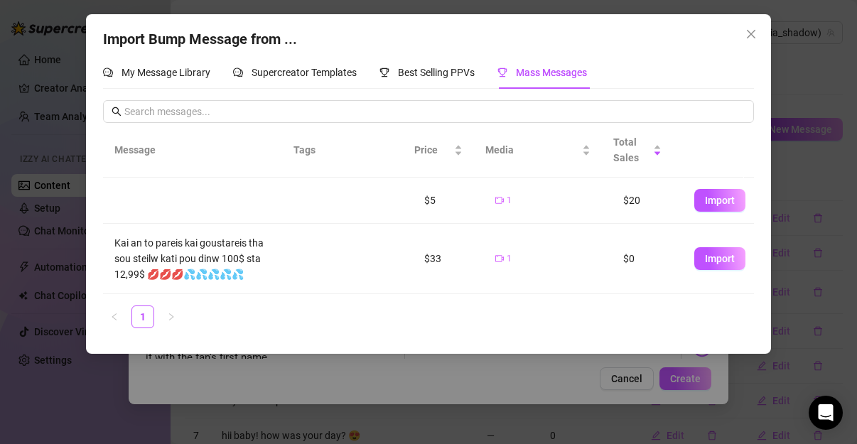
click at [447, 257] on td "$33" at bounding box center [448, 259] width 71 height 70
click at [484, 293] on td "1" at bounding box center [548, 259] width 128 height 70
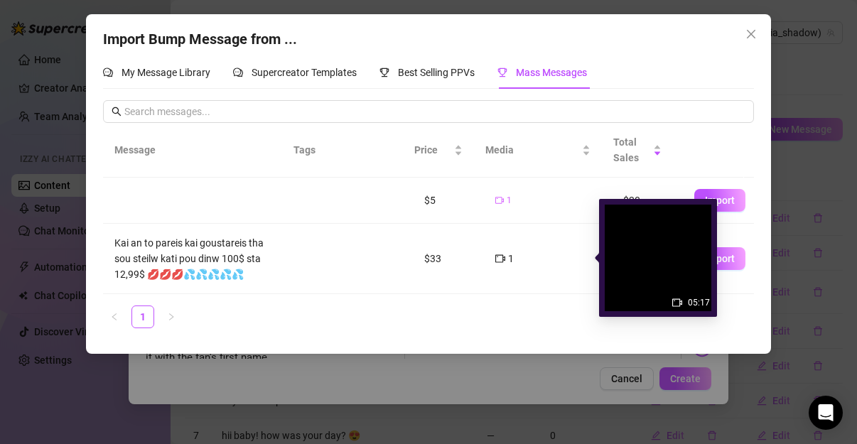
click at [624, 248] on img at bounding box center [658, 258] width 107 height 107
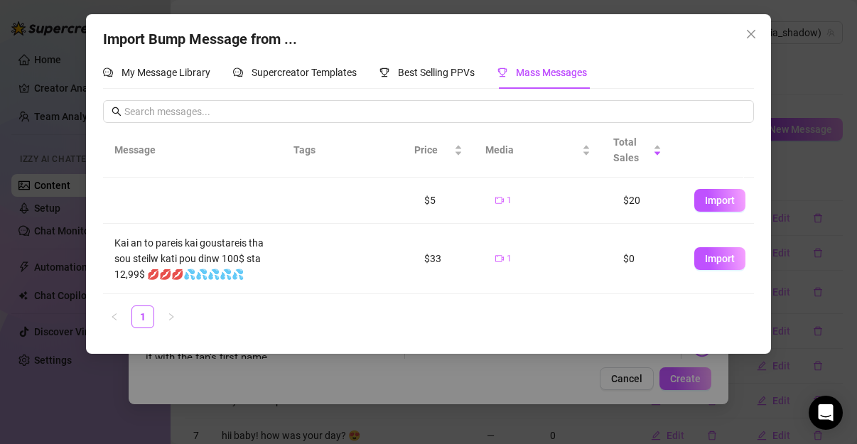
drag, startPoint x: 585, startPoint y: 271, endPoint x: 613, endPoint y: 264, distance: 29.3
click at [613, 264] on tr "Kai an to pareis kai goustareis tha sou steilw [PERSON_NAME] dinw 100$ sta 12,9…" at bounding box center [429, 259] width 652 height 70
click at [705, 257] on span "Import" at bounding box center [720, 258] width 30 height 11
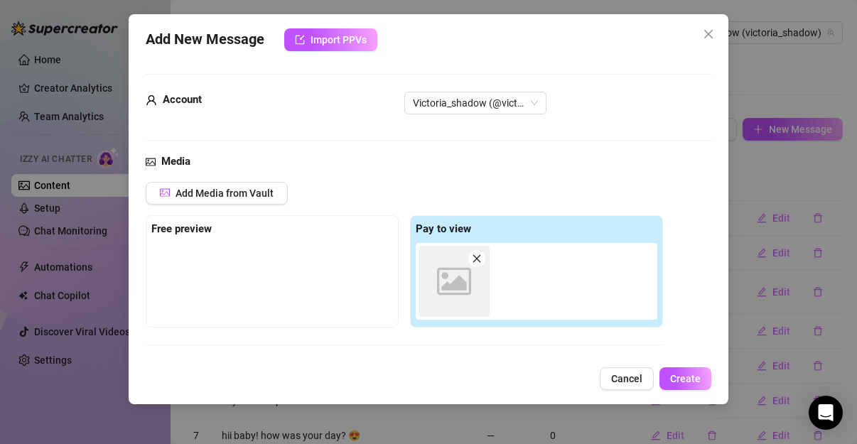
scroll to position [187, 0]
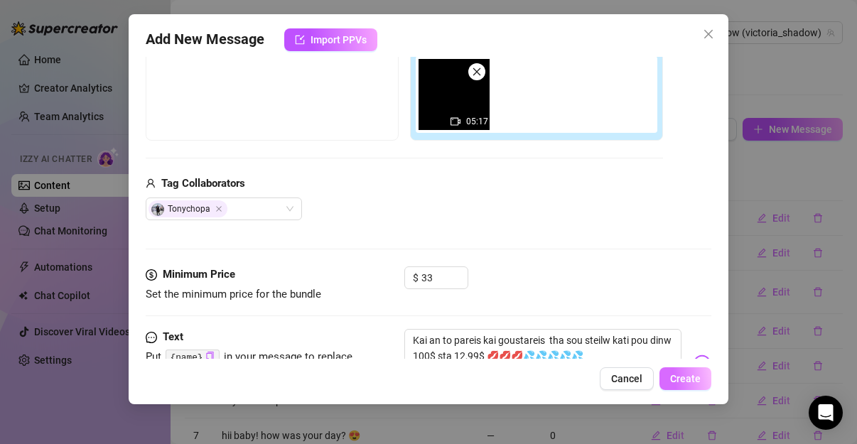
click at [699, 383] on span "Create" at bounding box center [685, 378] width 31 height 11
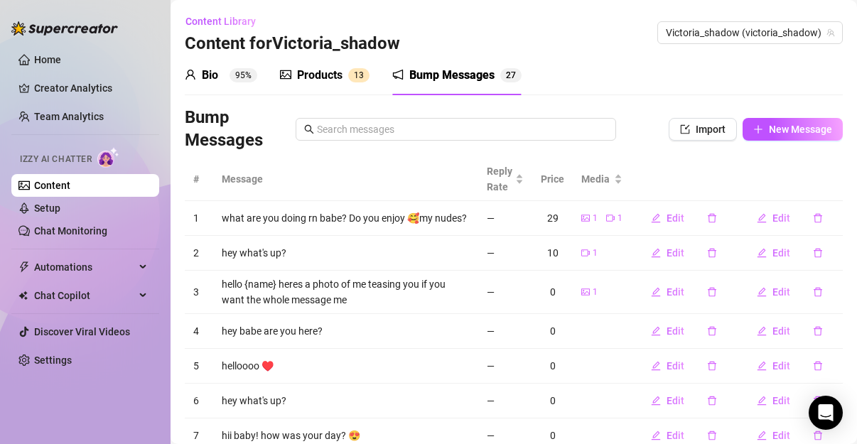
click at [350, 70] on span "1 3" at bounding box center [358, 75] width 21 height 14
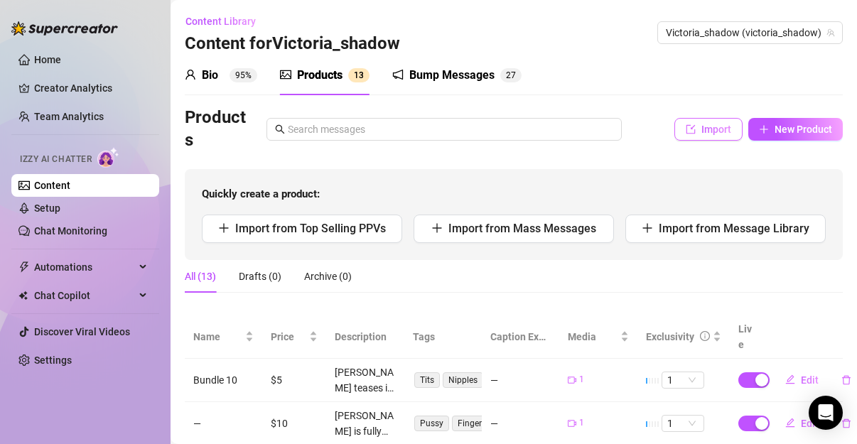
click at [714, 122] on button "Import" at bounding box center [708, 129] width 68 height 23
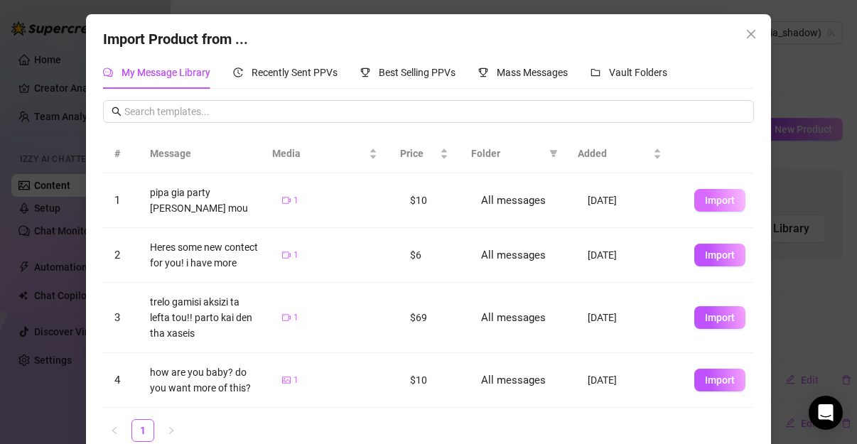
click at [706, 200] on span "Import" at bounding box center [720, 200] width 30 height 11
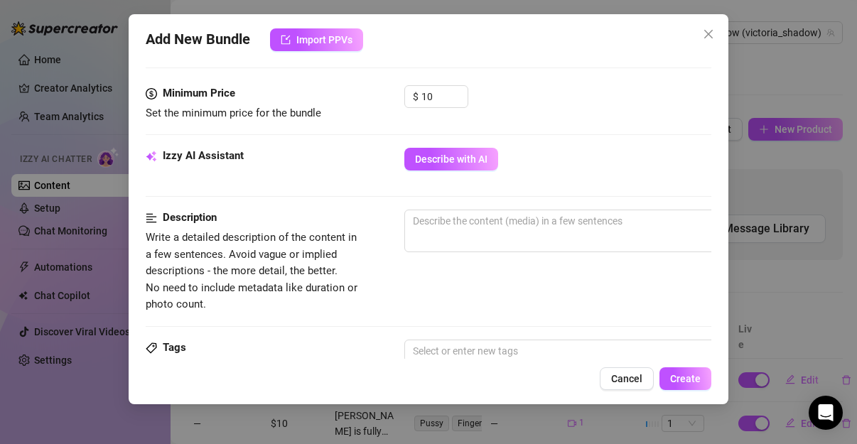
scroll to position [414, 0]
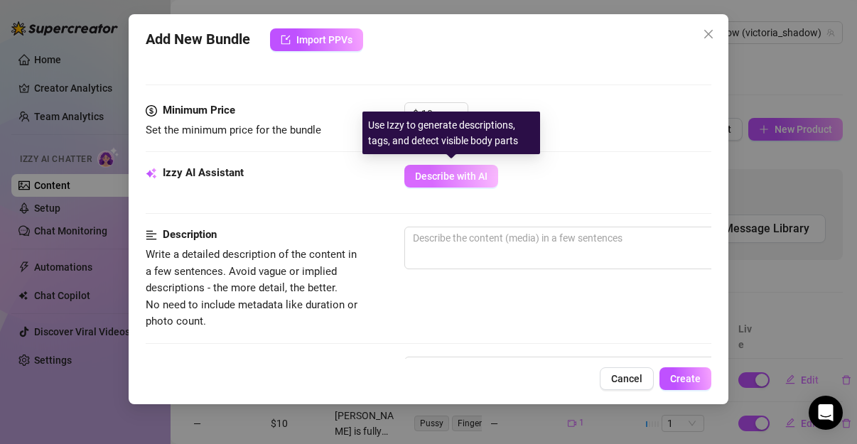
click at [461, 178] on span "Describe with AI" at bounding box center [451, 176] width 72 height 11
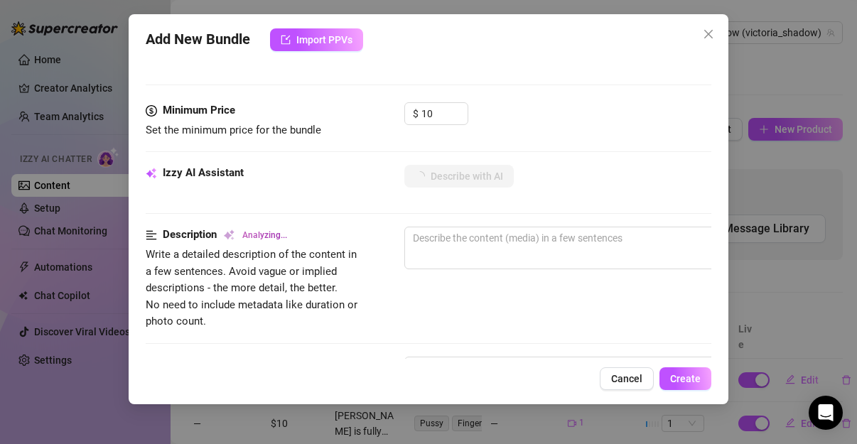
type textarea "Victoria"
type textarea "Victoria is"
type textarea "Victoria is on"
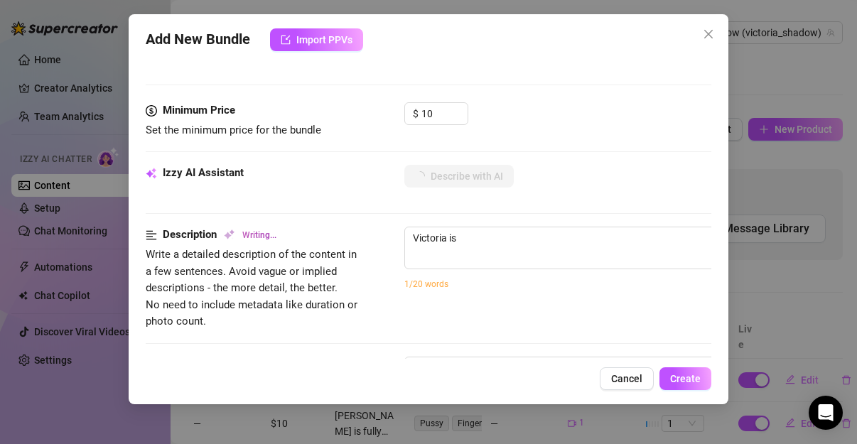
type textarea "Victoria is on"
type textarea "Victoria is on her"
type textarea "Victoria is on her knees"
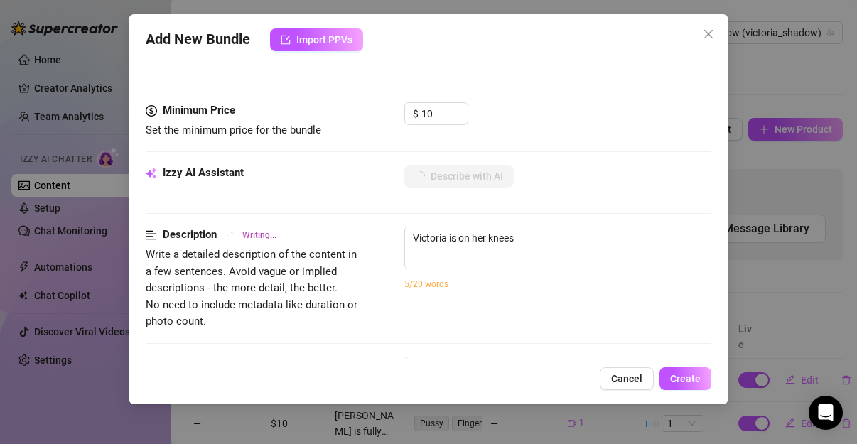
type textarea "[PERSON_NAME] is on her knees in"
type textarea "Victoria is on her knees in front"
type textarea "Victoria is on her knees in front of"
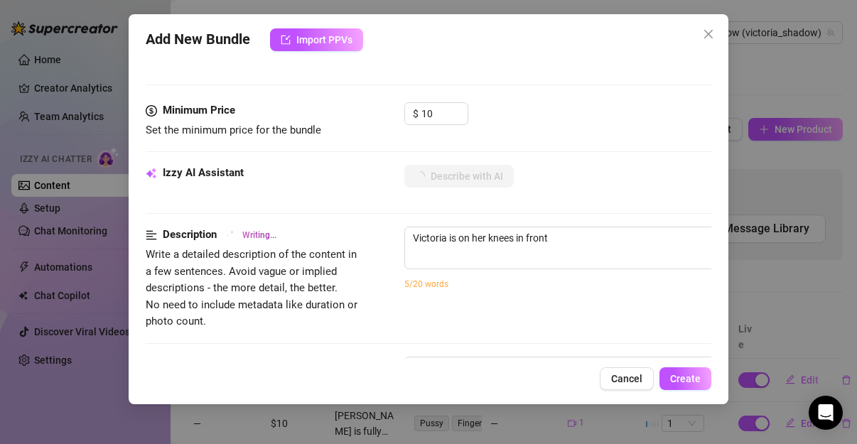
type textarea "Victoria is on her knees in front of"
type textarea "Victoria is on her knees in front of a"
type textarea "Victoria is on her knees in front of a partner,"
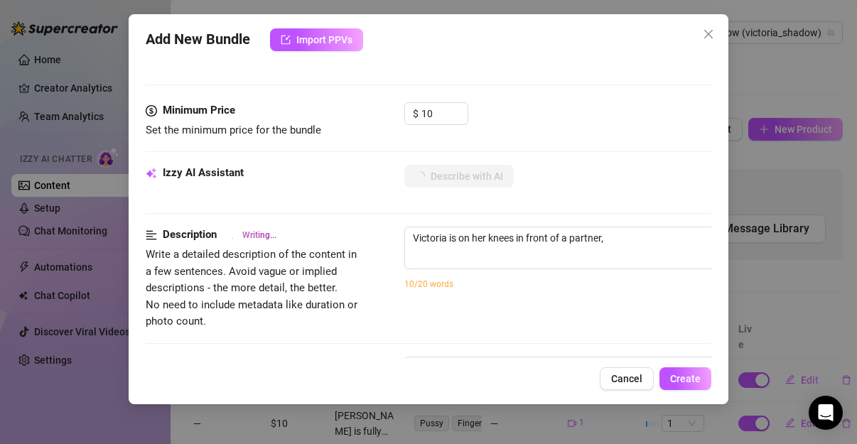
type textarea "[PERSON_NAME] is on her knees in front of a partner, stroking"
type textarea "[PERSON_NAME] is on her knees in front of a partner, stroking and"
type textarea "[PERSON_NAME] is on her knees in front of a partner, [PERSON_NAME] and sucking"
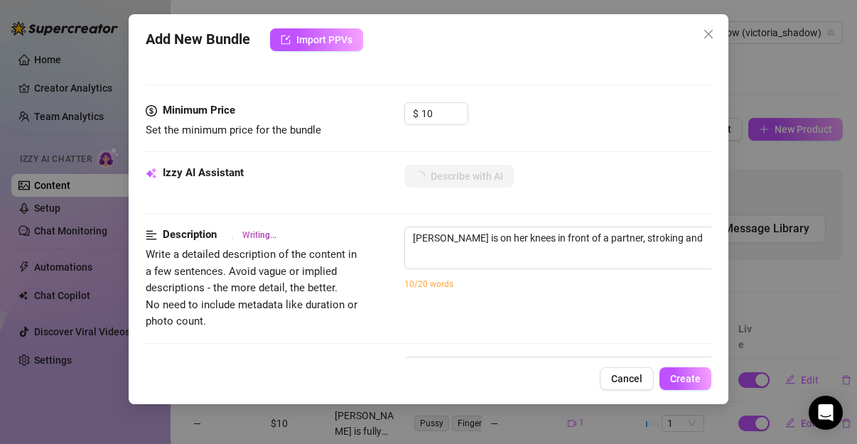
type textarea "[PERSON_NAME] is on her knees in front of a partner, [PERSON_NAME] and sucking"
type textarea "[PERSON_NAME] is on her knees in front of a partner, [PERSON_NAME] and sucking …"
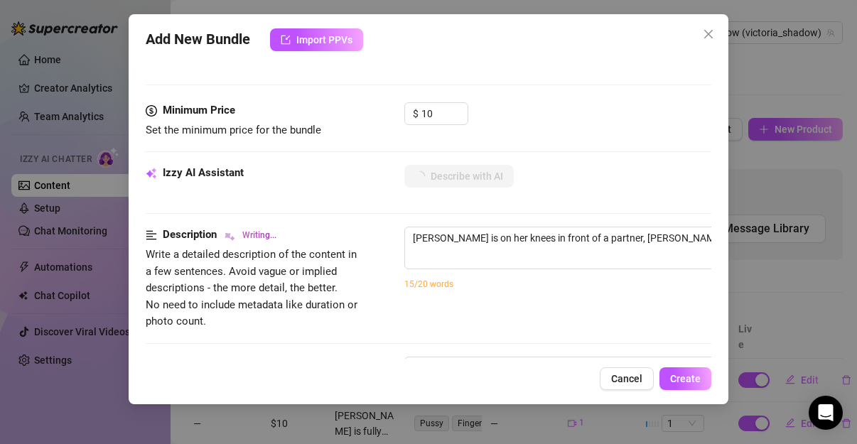
type textarea "[PERSON_NAME] is on her knees in front of a partner, [PERSON_NAME] and sucking …"
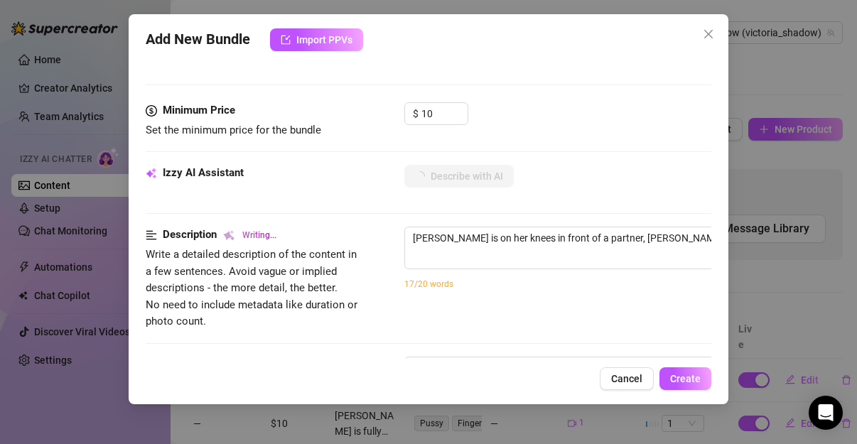
type textarea "[PERSON_NAME] is on her knees in front of a partner, [PERSON_NAME] and sucking …"
type textarea "[PERSON_NAME] is on her knees in front of a partner, stroking and sucking his t…"
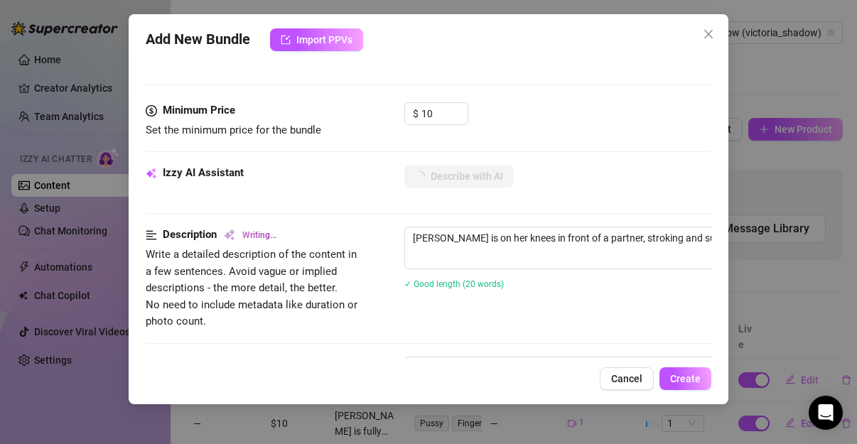
type textarea "[PERSON_NAME] is on her knees in front of a partner, stroking and sucking his t…"
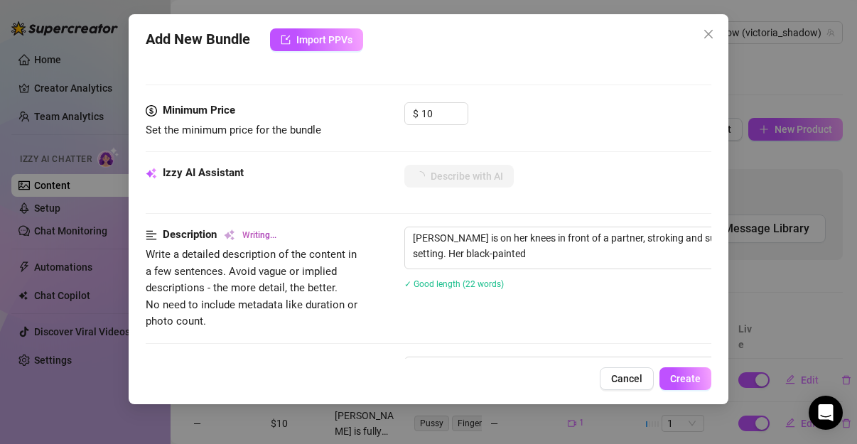
type textarea "[PERSON_NAME] is on her knees in front of a partner, stroking and sucking his t…"
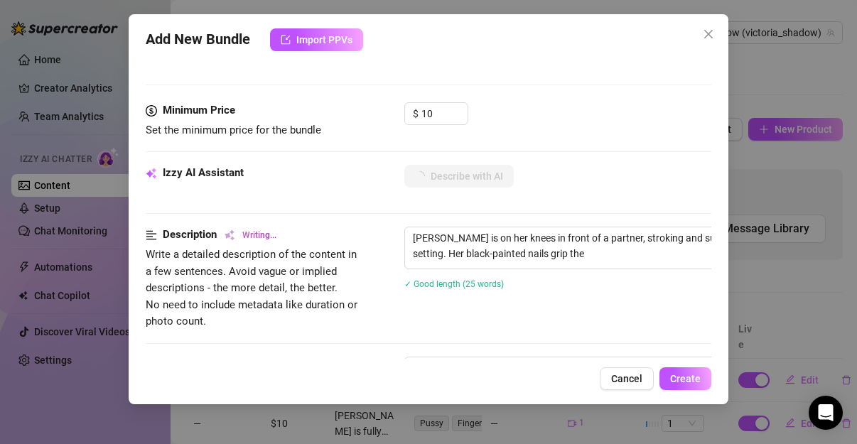
type textarea "[PERSON_NAME] is on her knees in front of a partner, stroking and sucking his t…"
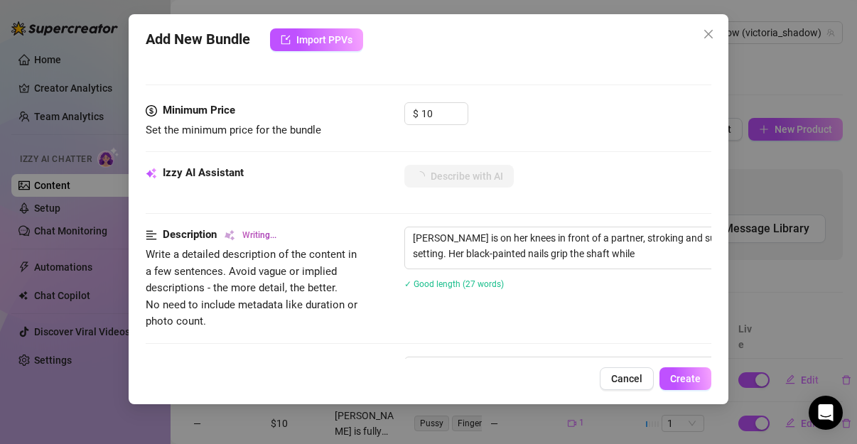
type textarea "[PERSON_NAME] is on her knees in front of a partner, stroking and sucking his t…"
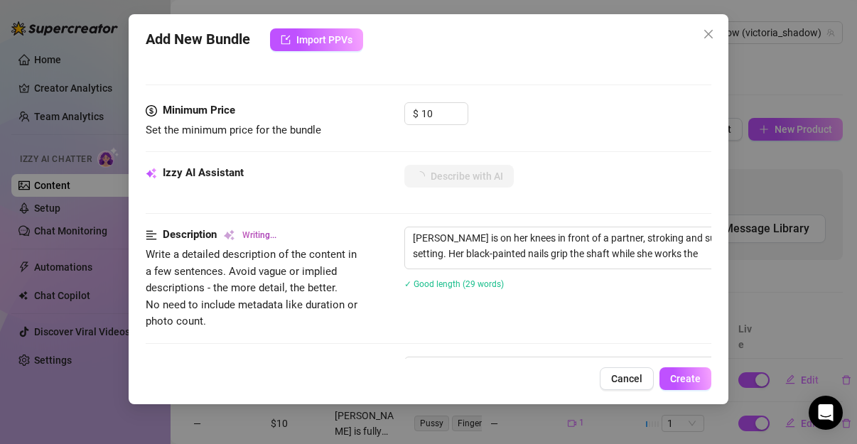
type textarea "[PERSON_NAME] is on her knees in front of a partner, stroking and sucking his t…"
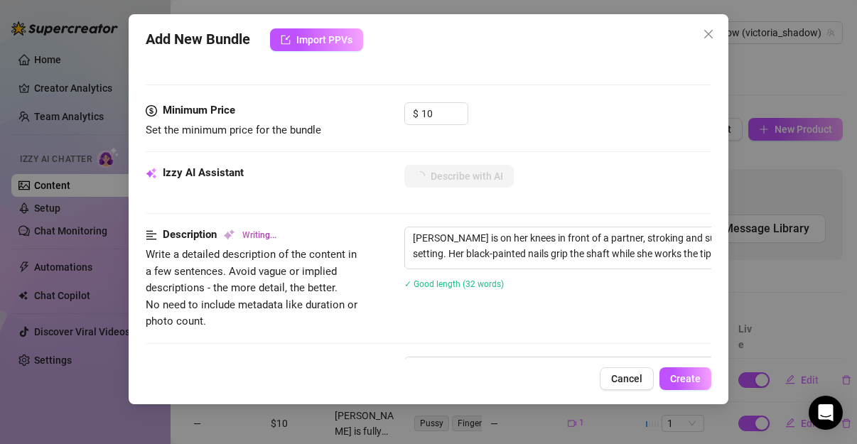
type textarea "[PERSON_NAME] is on her knees in front of a partner, stroking and sucking his t…"
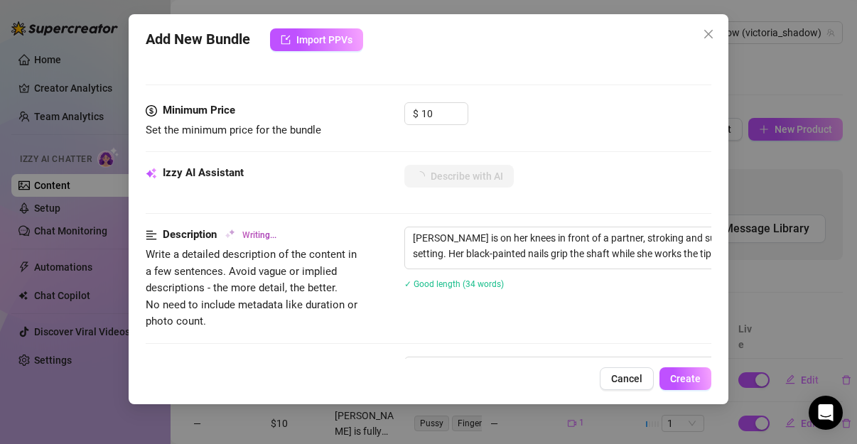
type textarea "[PERSON_NAME] is on her knees in front of a partner, stroking and sucking his t…"
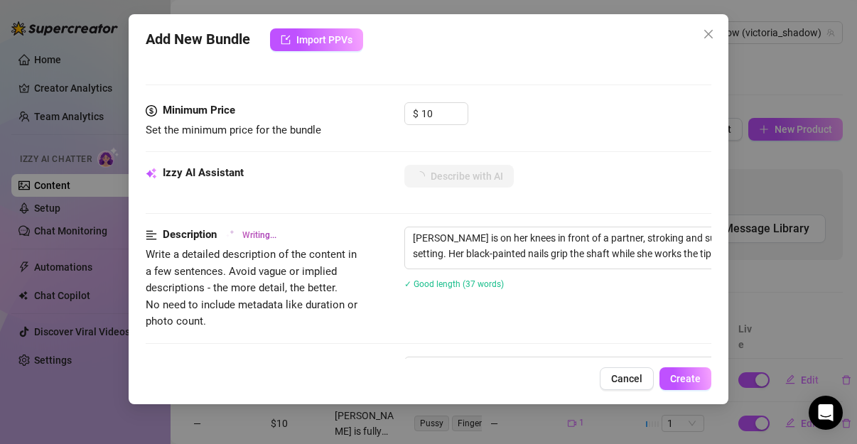
type textarea "[PERSON_NAME] is on her knees in front of a partner, stroking and sucking his t…"
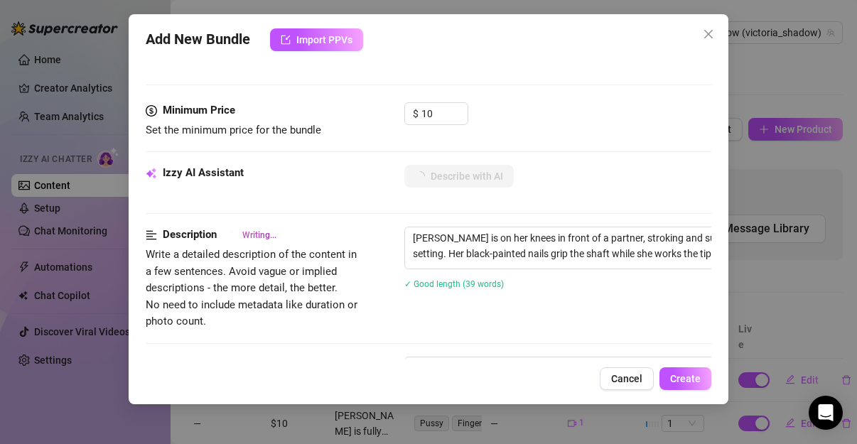
type textarea "[PERSON_NAME] is on her knees in front of a partner, stroking and sucking his t…"
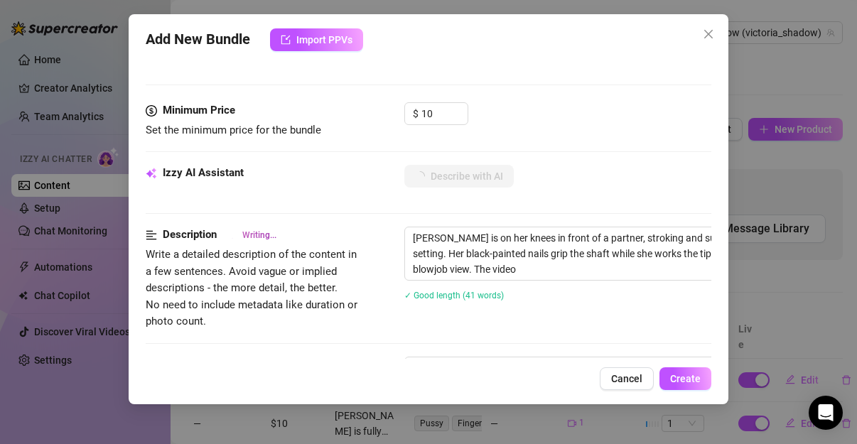
type textarea "[PERSON_NAME] is on her knees in front of a partner, stroking and sucking his t…"
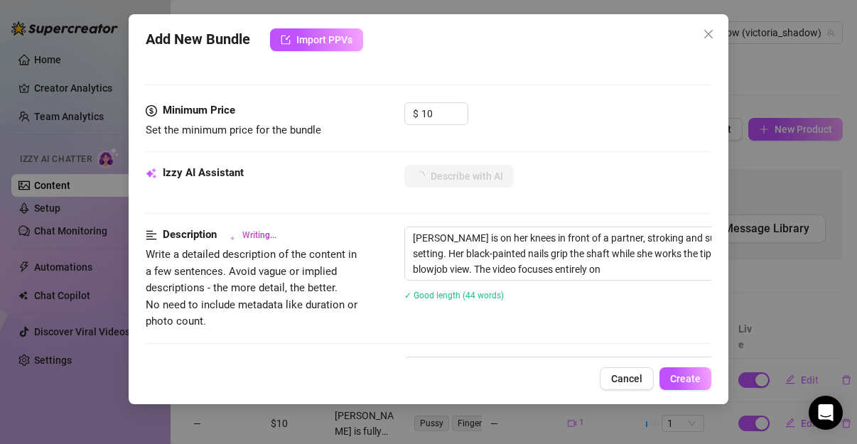
type textarea "[PERSON_NAME] is on her knees in front of a partner, stroking and sucking his t…"
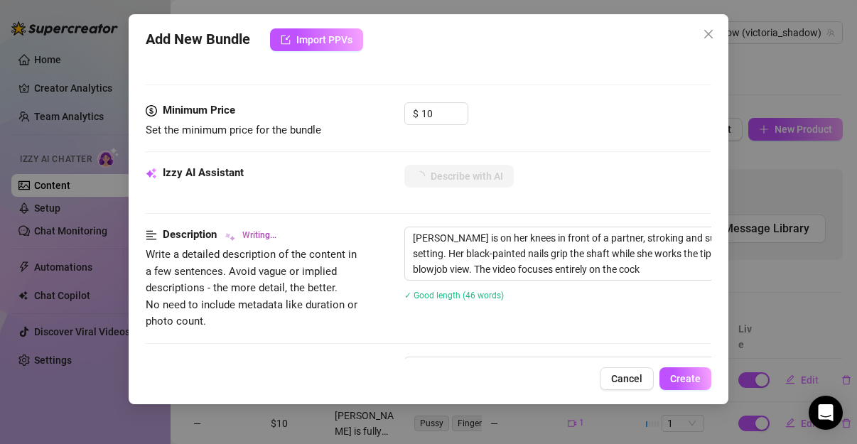
type textarea "[PERSON_NAME] is on her knees in front of a partner, stroking and sucking his t…"
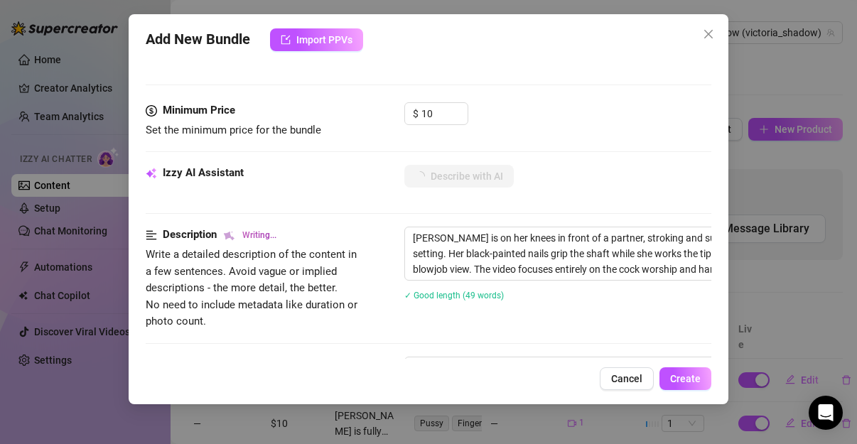
type textarea "[PERSON_NAME] is on her knees in front of a partner, stroking and sucking his t…"
click at [681, 377] on span "Create" at bounding box center [685, 378] width 31 height 11
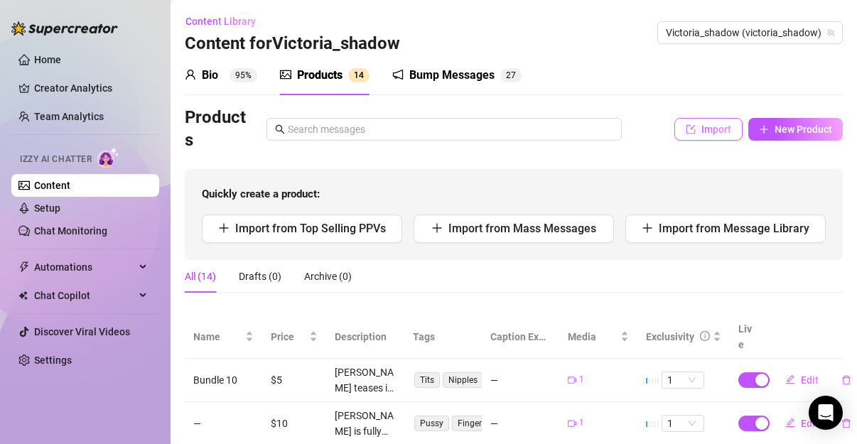
click at [689, 134] on button "Import" at bounding box center [708, 129] width 68 height 23
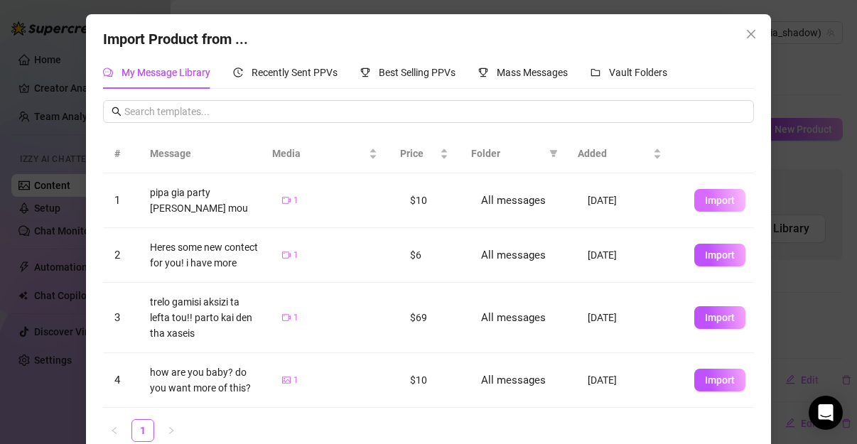
click at [694, 196] on button "Import" at bounding box center [719, 200] width 51 height 23
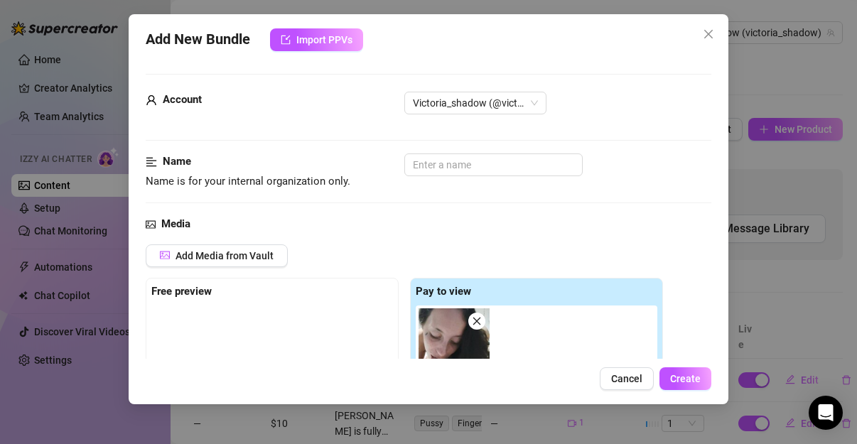
scroll to position [254, 0]
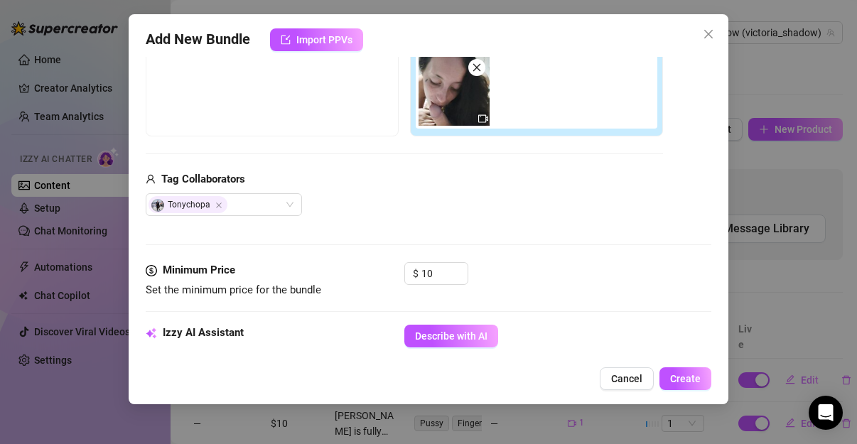
click at [713, 146] on div "Add New Bundle Import PPVs Account Victoria_shadow (@victoria_shadow) Name Name…" at bounding box center [429, 209] width 600 height 390
click at [699, 140] on div "Add Media from Vault Free preview Pay to view Tag Collaborators [PERSON_NAME]" at bounding box center [429, 104] width 566 height 226
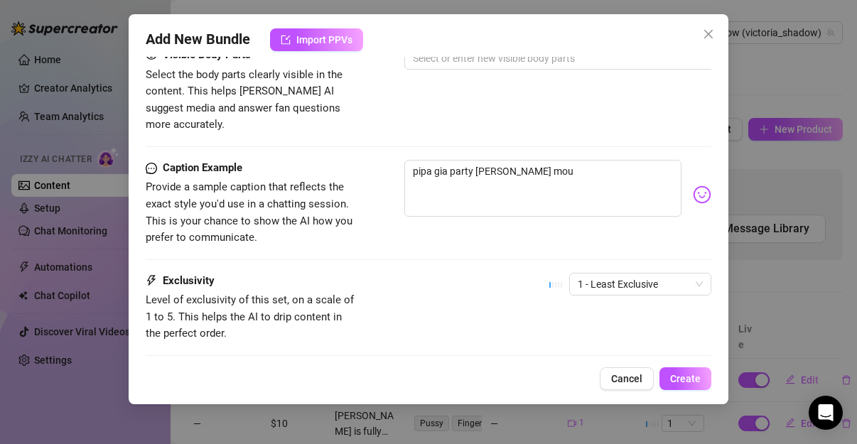
scroll to position [898, 0]
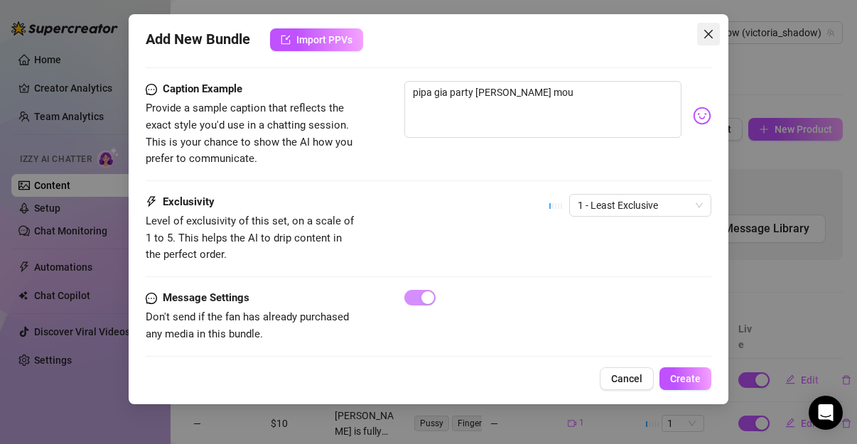
click at [716, 28] on button "Close" at bounding box center [708, 34] width 23 height 23
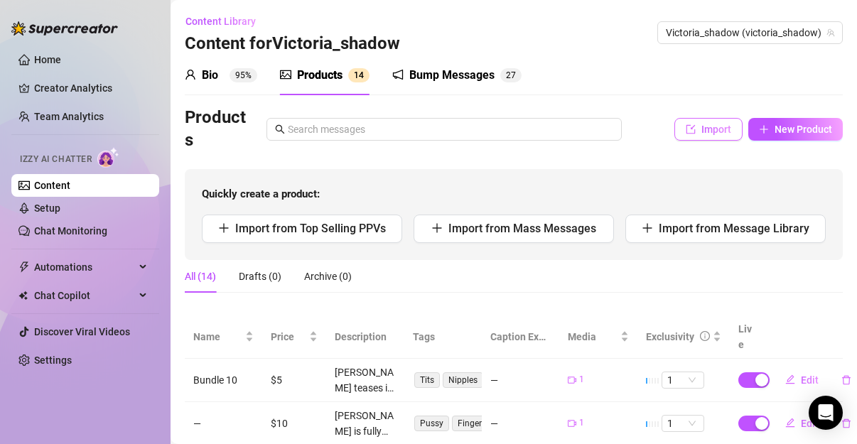
click at [710, 126] on span "Import" at bounding box center [716, 129] width 30 height 11
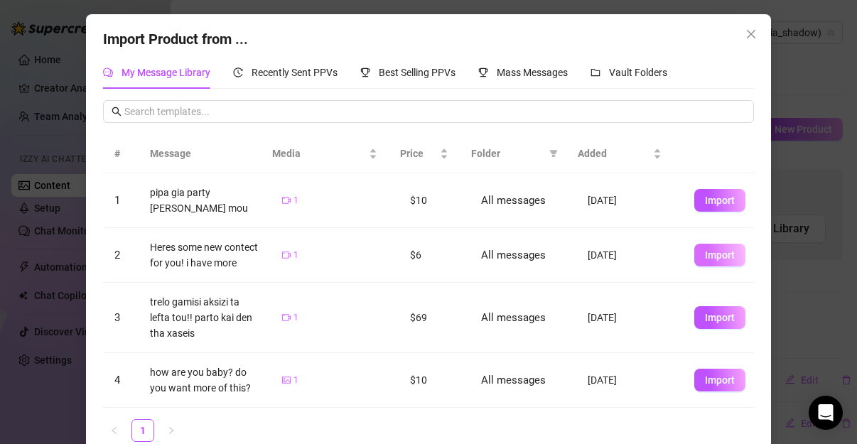
click at [705, 261] on span "Import" at bounding box center [720, 254] width 30 height 11
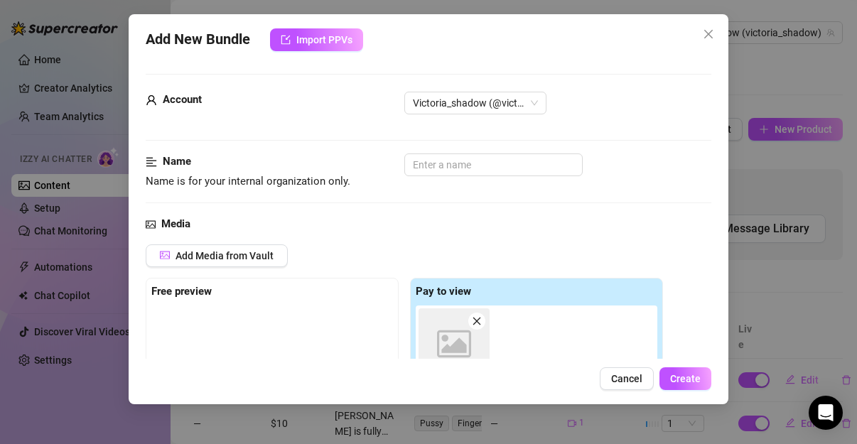
scroll to position [254, 0]
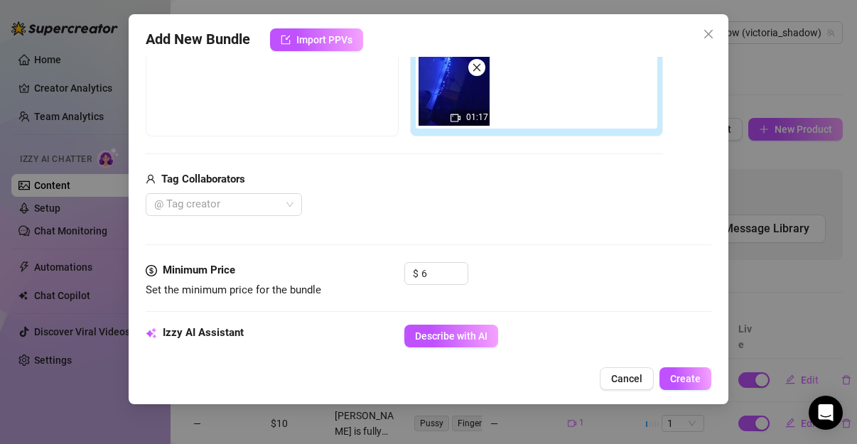
click at [701, 141] on div "Account Victoria_shadow (@victoria_shadow) Name Name is for your internal organ…" at bounding box center [429, 208] width 566 height 302
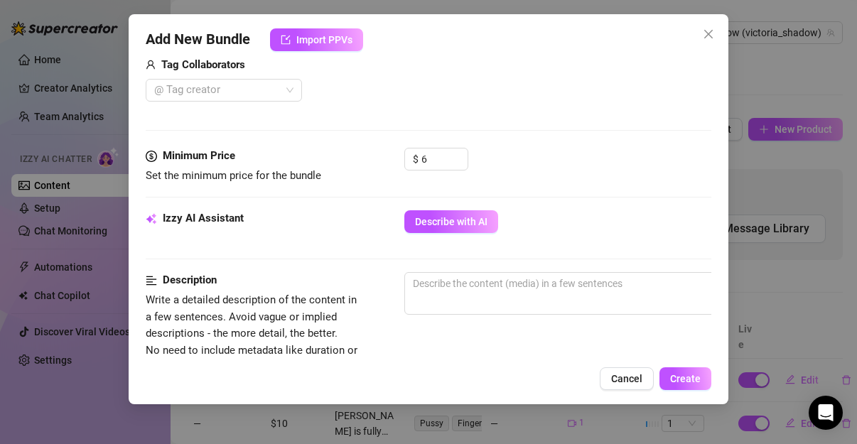
scroll to position [405, 0]
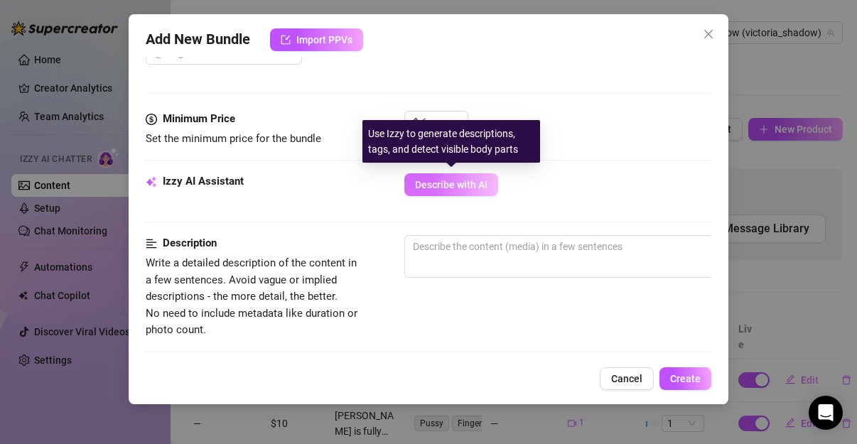
click at [495, 183] on button "Describe with AI" at bounding box center [451, 184] width 94 height 23
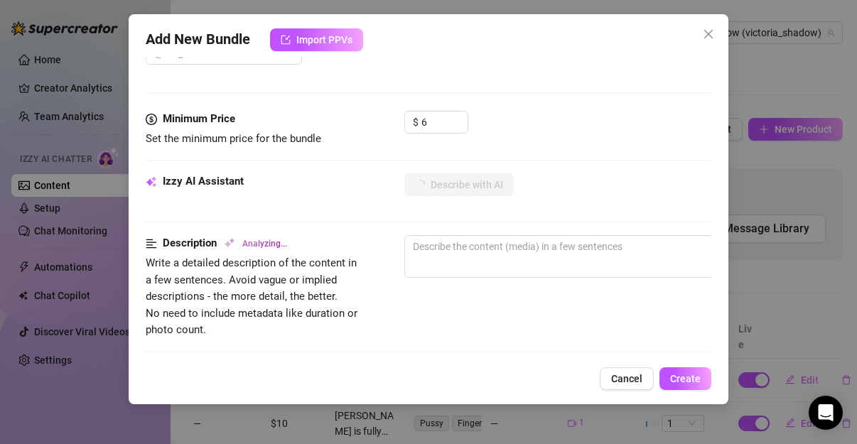
type textarea "Victoria"
type textarea "Victoria is"
type textarea "Victoria is fully"
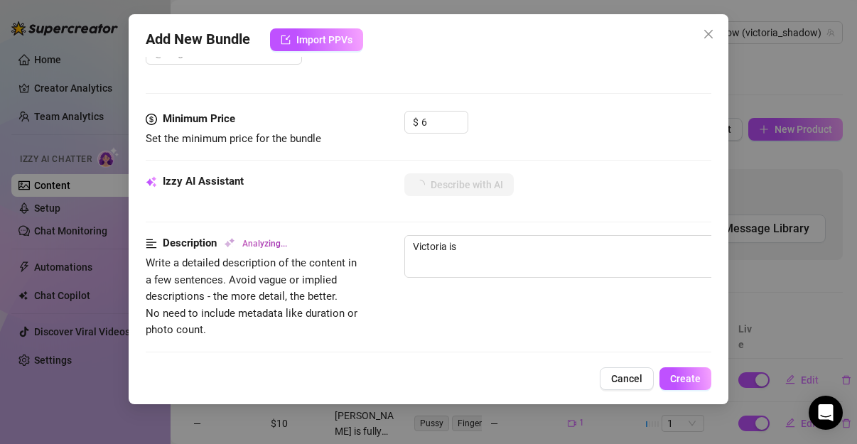
type textarea "Victoria is fully"
type textarea "Victoria is fully naked"
type textarea "Victoria is fully naked in"
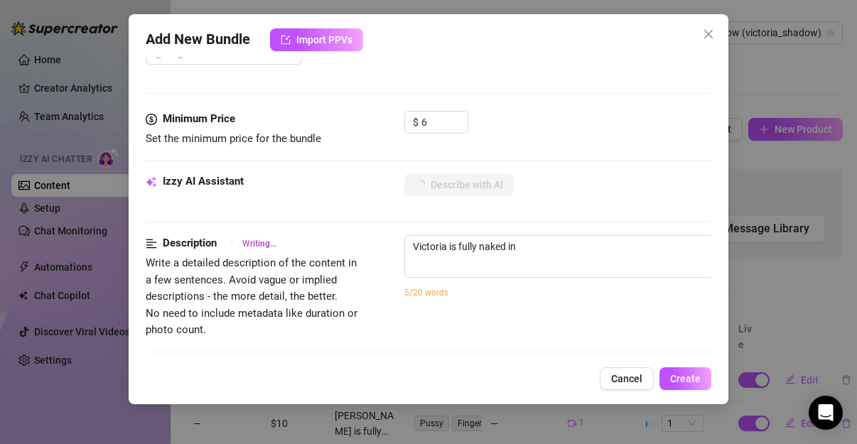
type textarea "Victoria is fully naked in a"
type textarea "Victoria is fully naked in a dimly"
type textarea "Victoria is fully naked in a dimly lit,"
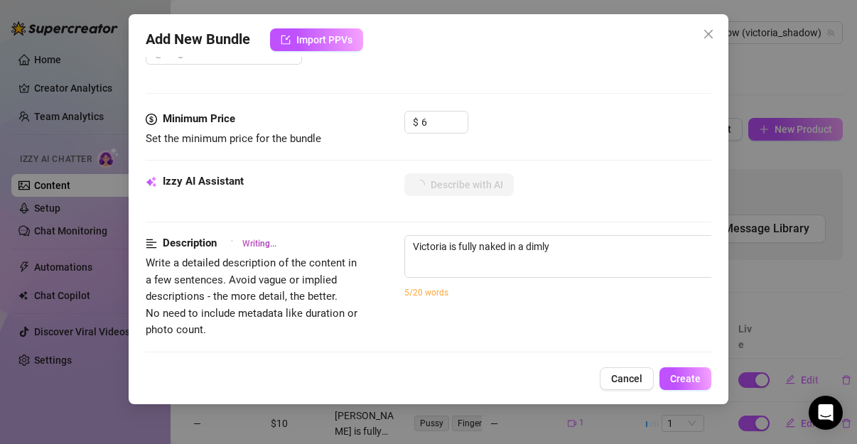
type textarea "Victoria is fully naked in a dimly lit,"
type textarea "Victoria is fully naked in a dimly lit, blue-glow"
type textarea "Victoria is fully naked in a dimly lit, blue-glow bedroom,"
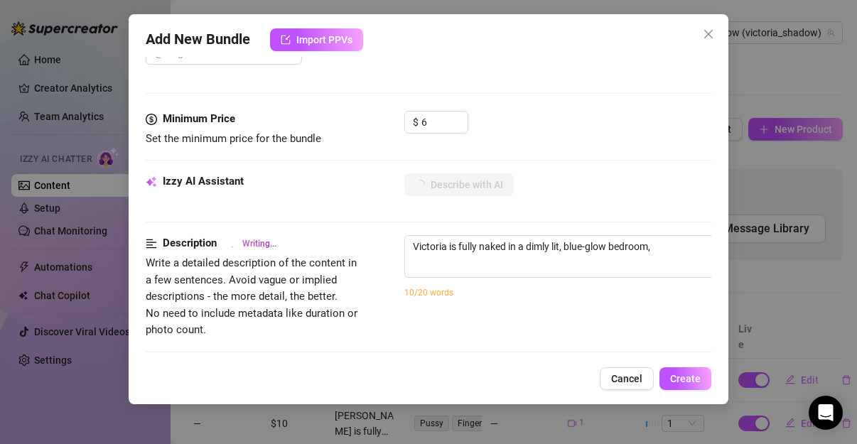
type textarea "Victoria is fully naked in a dimly lit, blue-glow bedroom, showing"
type textarea "Victoria is fully naked in a dimly lit, blue-glow bedroom, showing off"
type textarea "Victoria is fully naked in a dimly lit, blue-glow bedroom, showing off her"
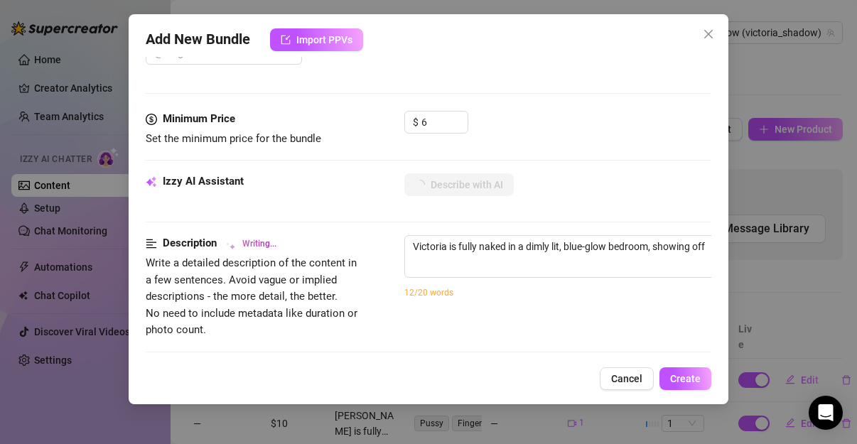
type textarea "Victoria is fully naked in a dimly lit, blue-glow bedroom, showing off her"
type textarea "Victoria is fully naked in a dimly lit, blue-glow bedroom, showing off her curv…"
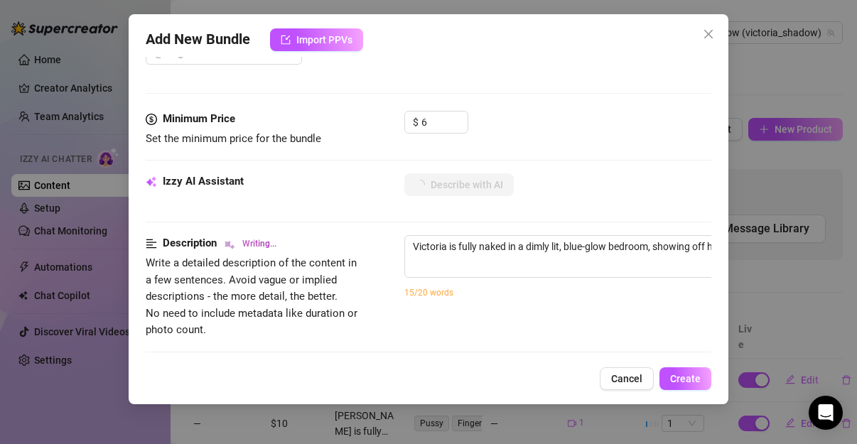
type textarea "Victoria is fully naked in a dimly lit, blue-glow bedroom, showing off her curv…"
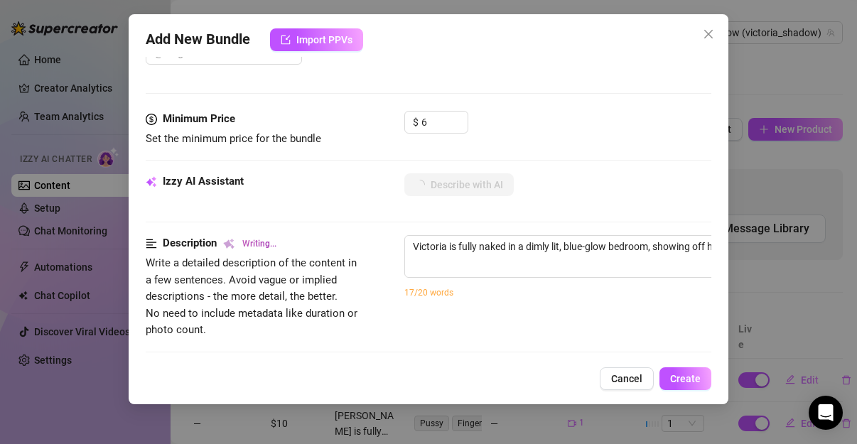
type textarea "Victoria is fully naked in a dimly lit, blue-glow bedroom, showing off her curv…"
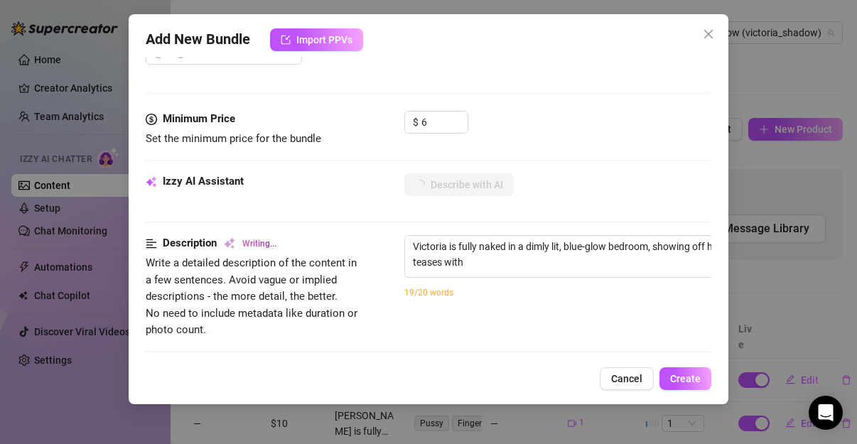
type textarea "Victoria is fully naked in a dimly lit, blue-glow bedroom, showing off her curv…"
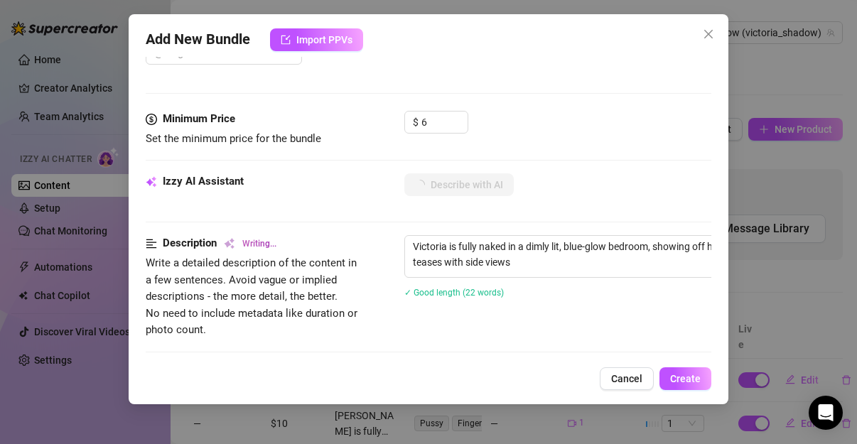
type textarea "Victoria is fully naked in a dimly lit, blue-glow bedroom, showing off her curv…"
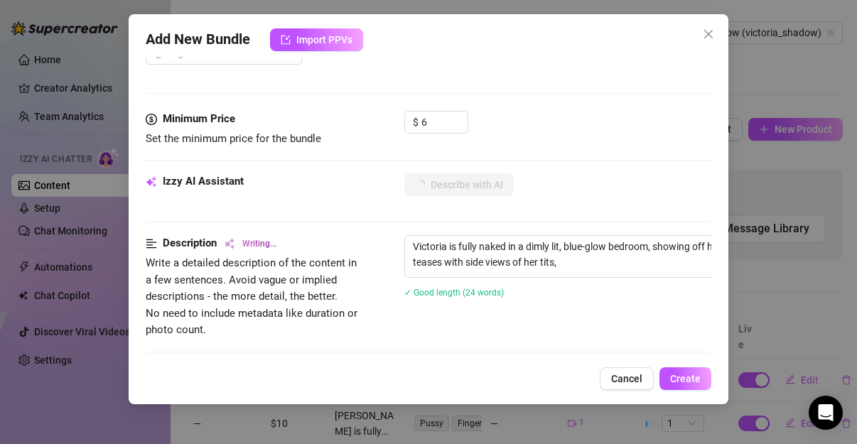
type textarea "Victoria is fully naked in a dimly lit, blue-glow bedroom, showing off her curv…"
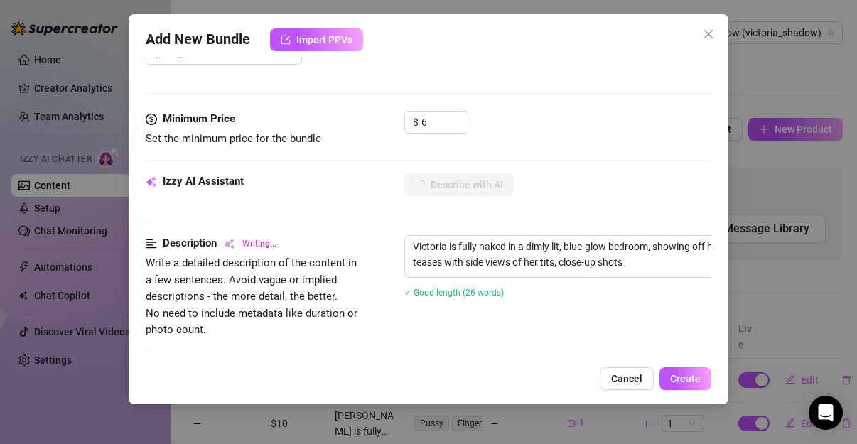
type textarea "Victoria is fully naked in a dimly lit, blue-glow bedroom, showing off her curv…"
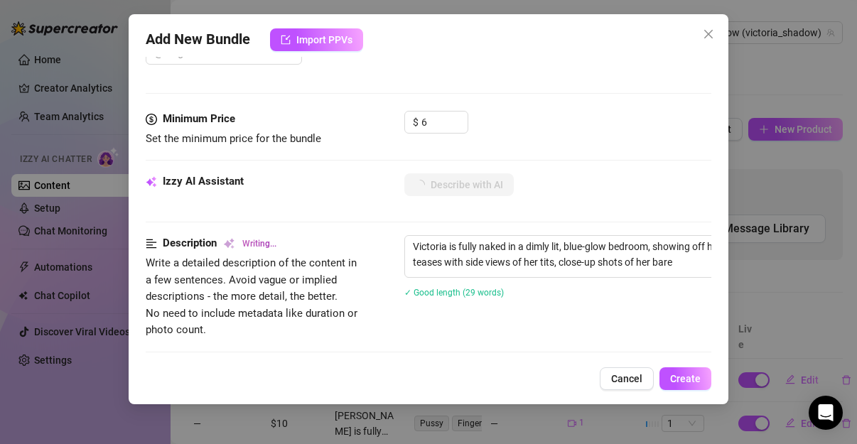
type textarea "Victoria is fully naked in a dimly lit, blue-glow bedroom, showing off her curv…"
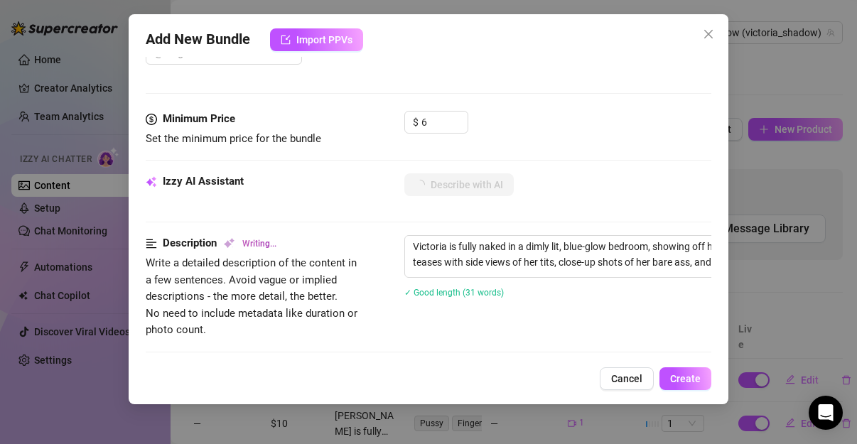
type textarea "Victoria is fully naked in a dimly lit, blue-glow bedroom, showing off her curv…"
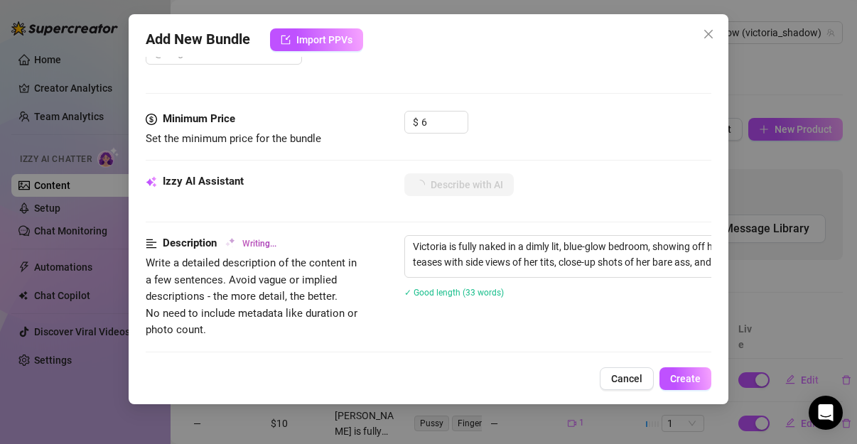
type textarea "Victoria is fully naked in a dimly lit, blue-glow bedroom, showing off her curv…"
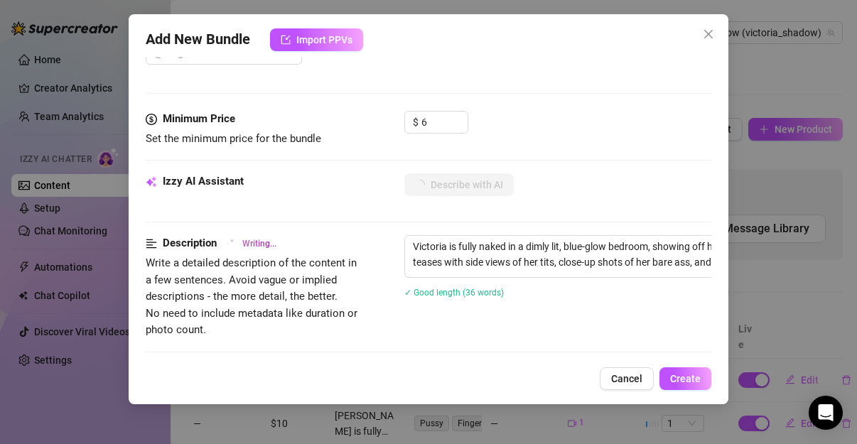
type textarea "Victoria is fully naked in a dimly lit, blue-glow bedroom, showing off her curv…"
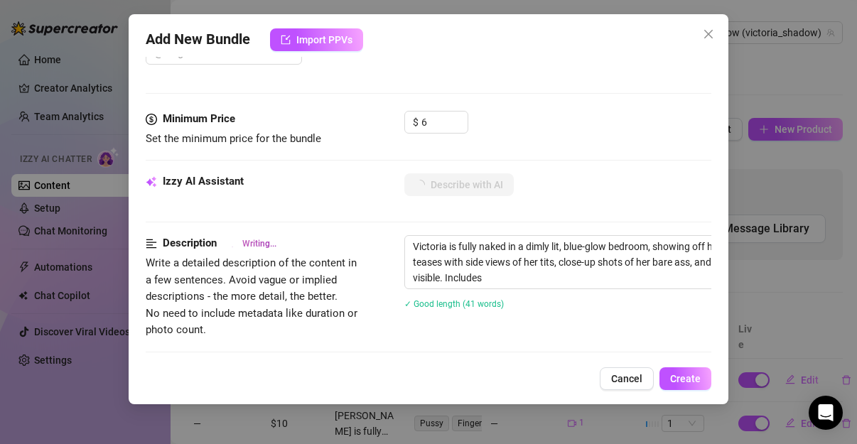
type textarea "Victoria is fully naked in a dimly lit, blue-glow bedroom, showing off her curv…"
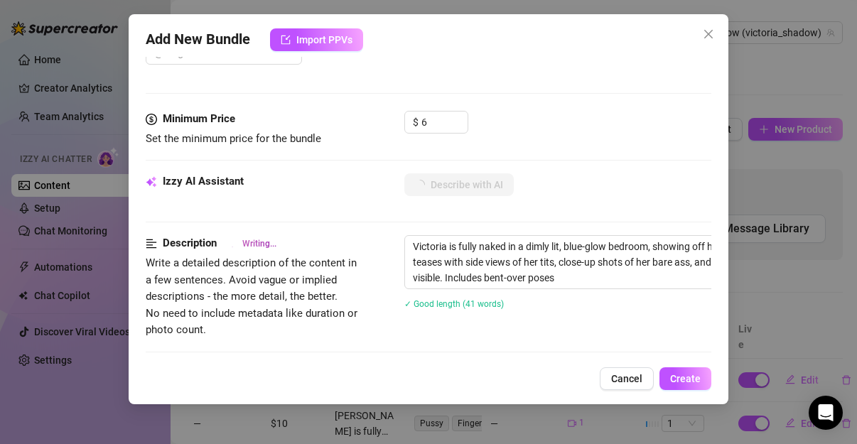
type textarea "Victoria is fully naked in a dimly lit, blue-glow bedroom, showing off her curv…"
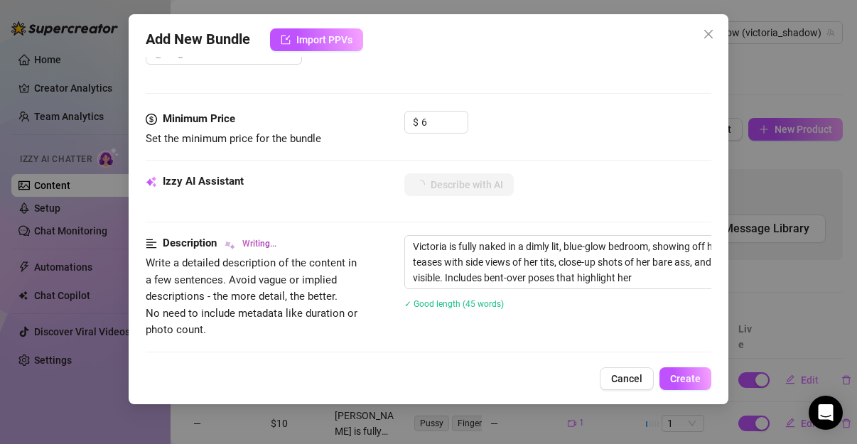
type textarea "Victoria is fully naked in a dimly lit, blue-glow bedroom, showing off her curv…"
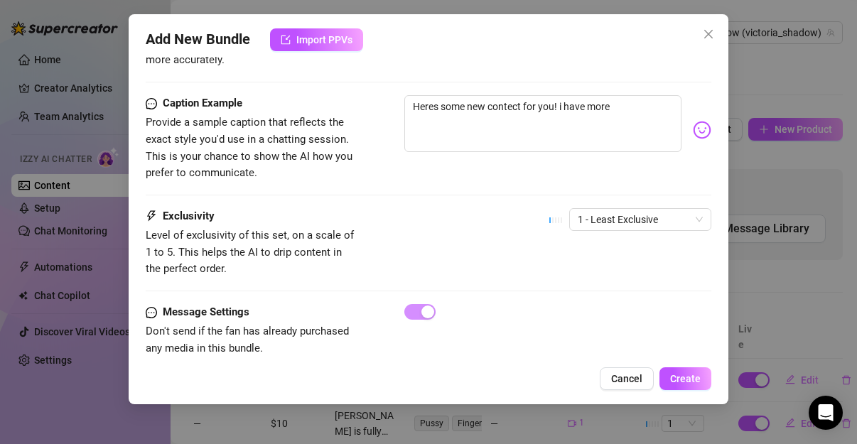
scroll to position [898, 0]
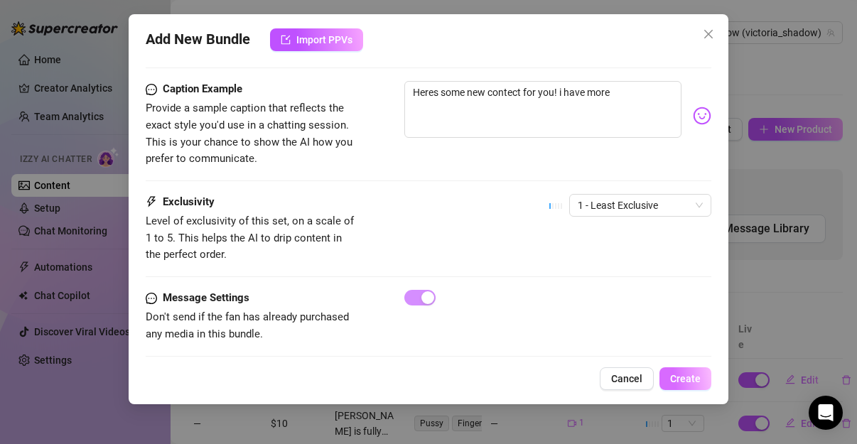
click at [676, 378] on span "Create" at bounding box center [685, 378] width 31 height 11
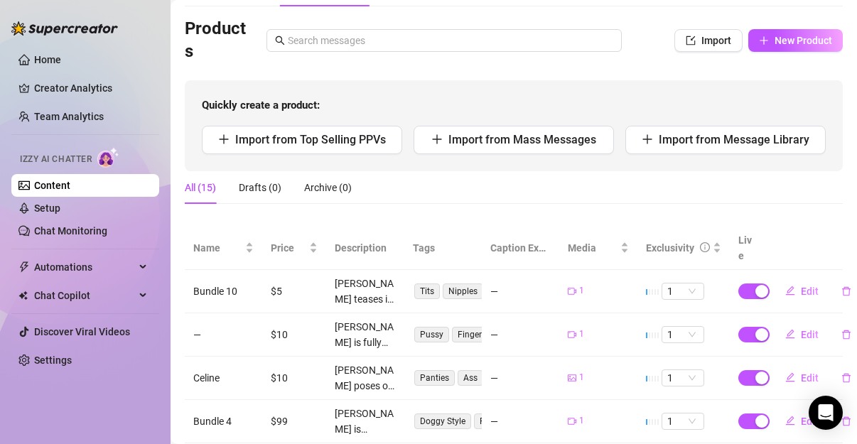
scroll to position [0, 0]
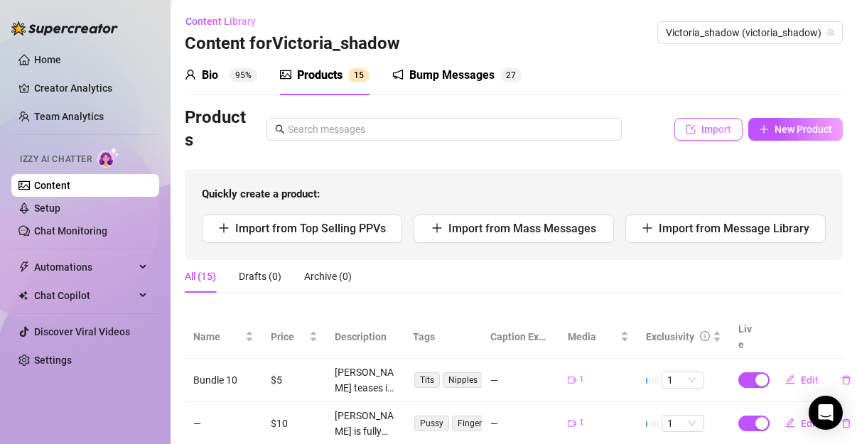
click at [710, 135] on button "Import" at bounding box center [708, 129] width 68 height 23
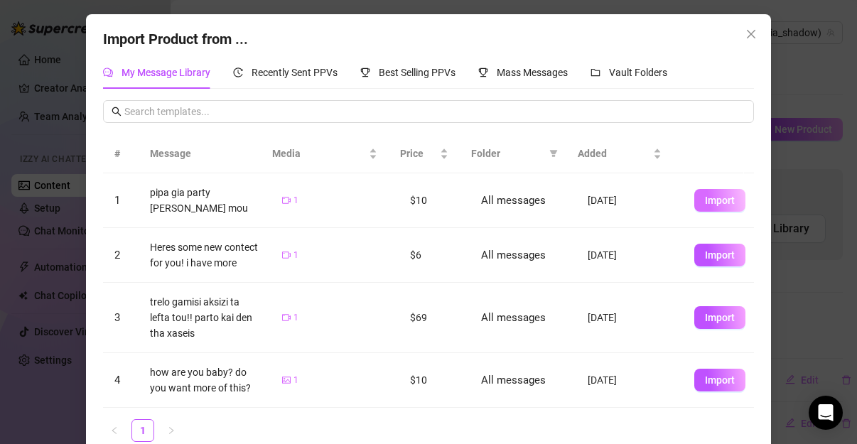
click at [696, 192] on button "Import" at bounding box center [719, 200] width 51 height 23
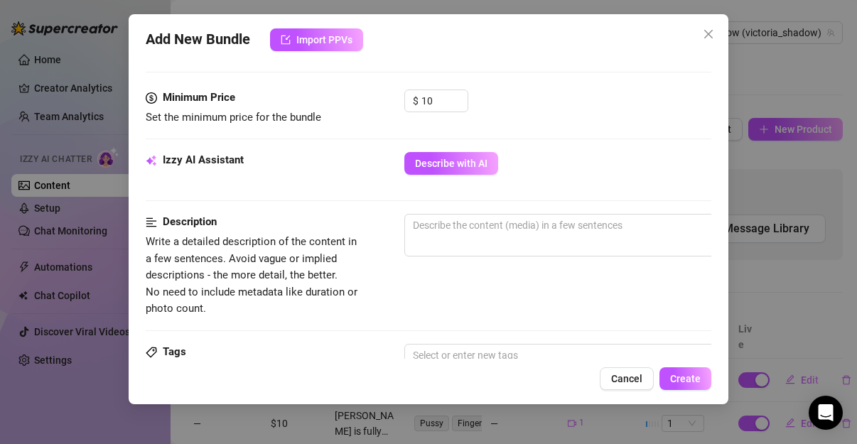
scroll to position [435, 0]
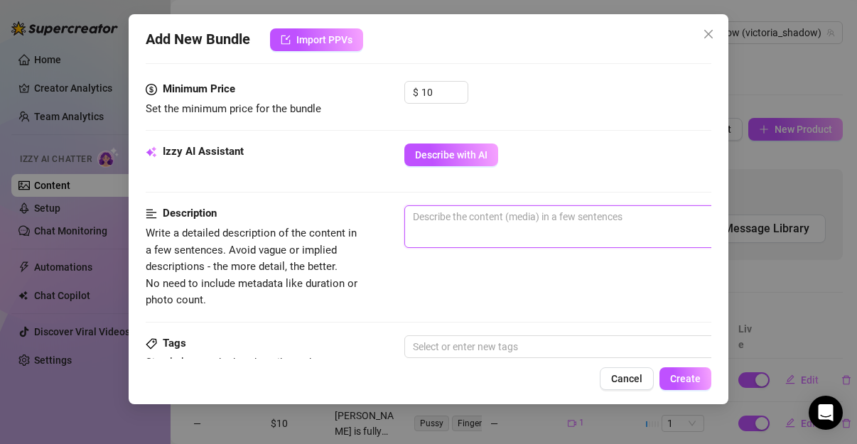
click at [623, 220] on textarea at bounding box center [653, 216] width 496 height 21
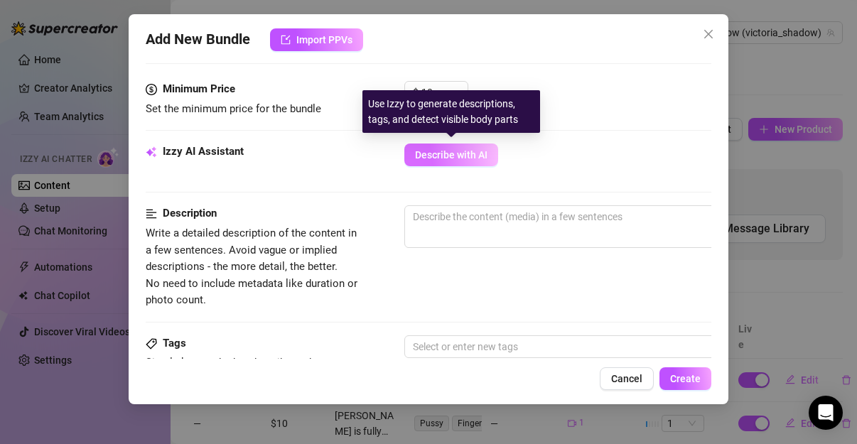
click at [460, 149] on span "Describe with AI" at bounding box center [451, 154] width 72 height 11
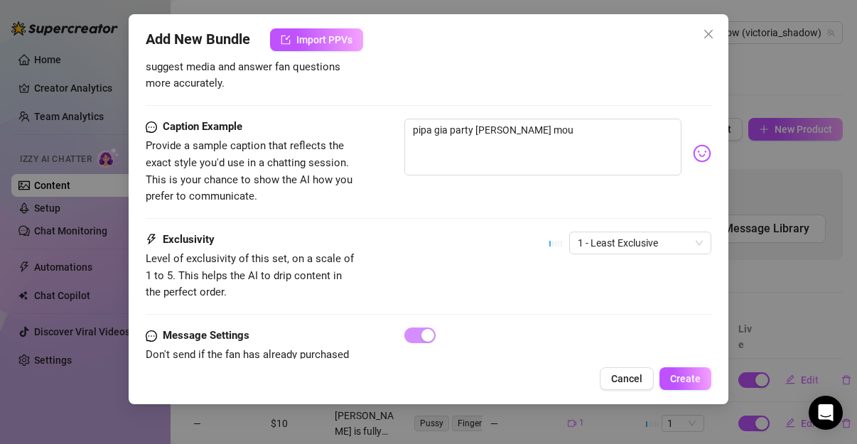
scroll to position [898, 0]
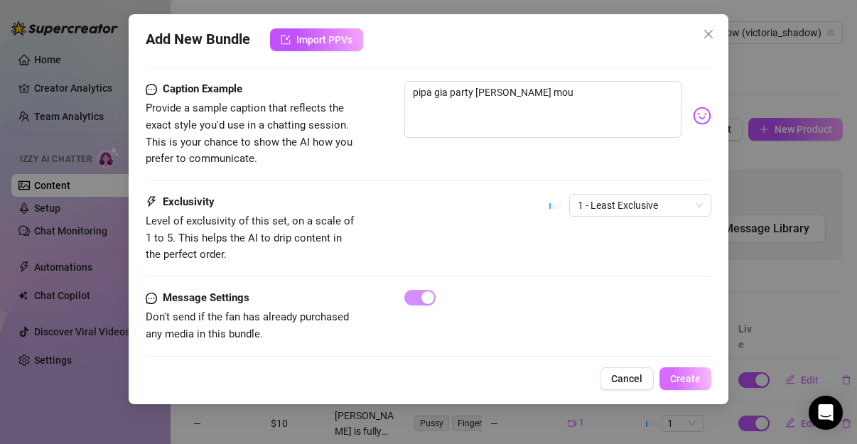
click at [687, 380] on span "Create" at bounding box center [685, 378] width 31 height 11
